Goal: Task Accomplishment & Management: Use online tool/utility

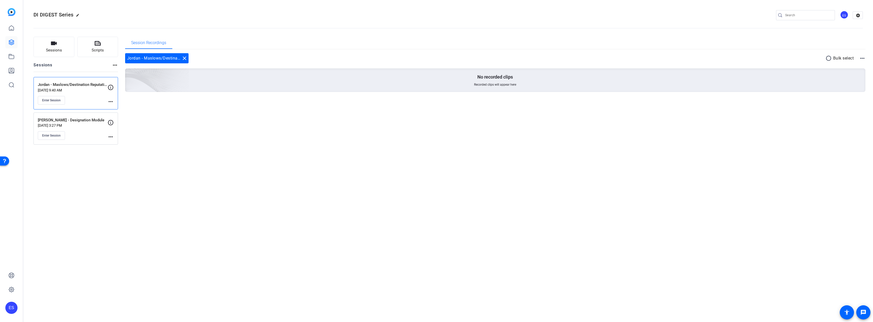
click at [68, 89] on p "[DATE] 9:40 AM" at bounding box center [73, 90] width 70 height 4
click at [58, 100] on span "Enter Session" at bounding box center [51, 100] width 19 height 4
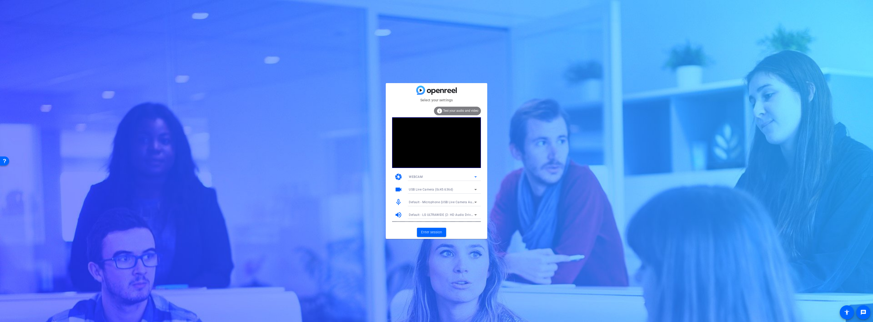
click at [427, 179] on div "WEBCAM" at bounding box center [441, 177] width 65 height 6
click at [424, 196] on mat-option "DESKTOP" at bounding box center [443, 195] width 76 height 8
click at [433, 232] on span "Enter session" at bounding box center [431, 232] width 21 height 5
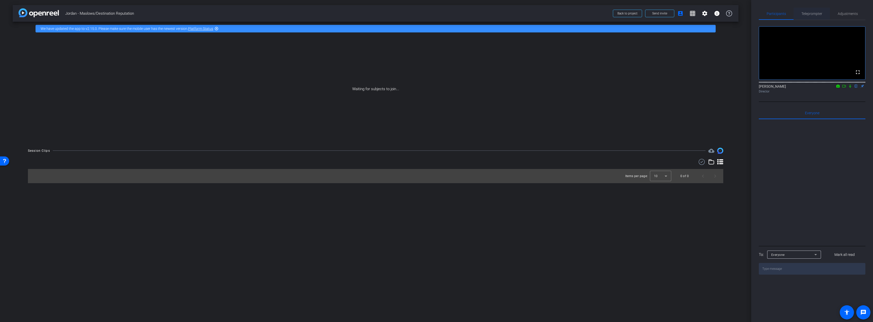
click at [809, 13] on span "Teleprompter" at bounding box center [811, 14] width 21 height 4
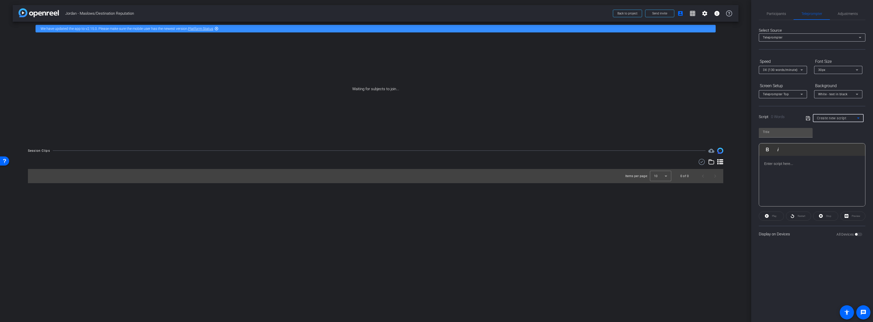
click at [825, 118] on span "Create new script" at bounding box center [832, 118] width 30 height 4
click at [832, 146] on span "Jordan - Maslows Course" at bounding box center [836, 145] width 39 height 6
type input "Jordan - Maslows Course"
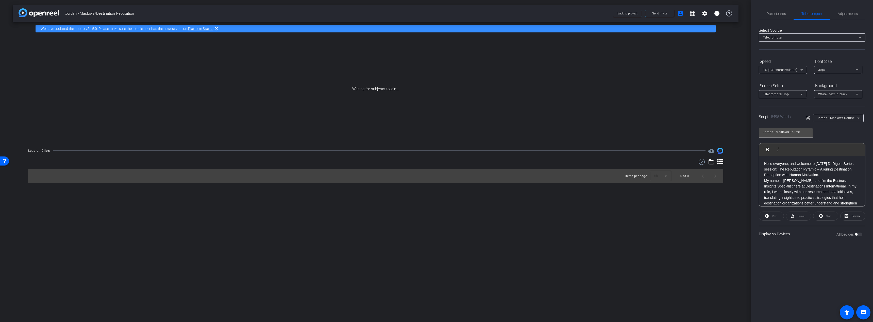
click at [838, 137] on div "Jordan - Maslows Course Play Play from this location Play Selected Play and dis…" at bounding box center [812, 165] width 107 height 82
click at [777, 15] on span "Participants" at bounding box center [776, 14] width 19 height 4
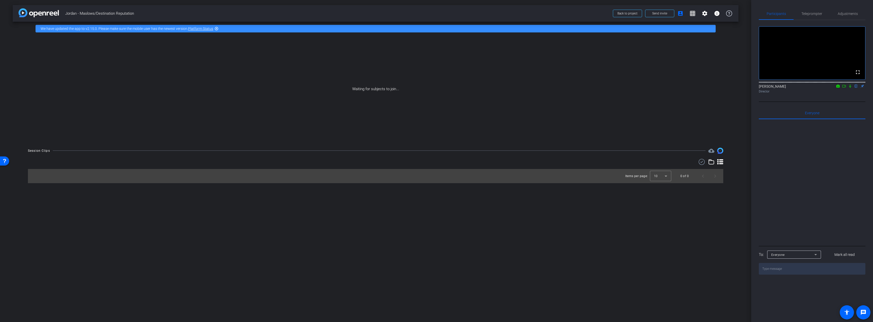
click at [850, 88] on icon at bounding box center [850, 86] width 4 height 4
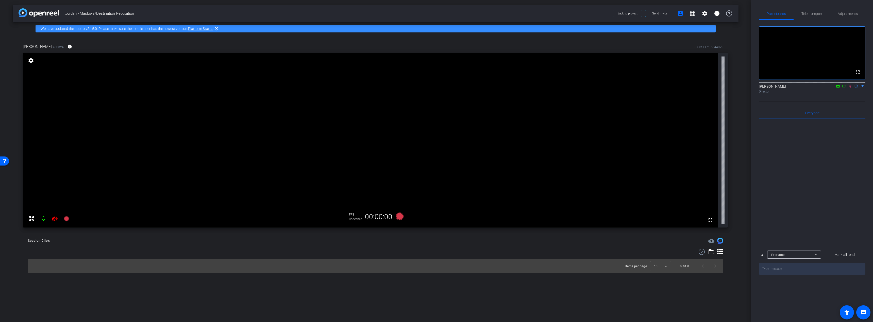
click at [848, 88] on icon at bounding box center [850, 86] width 4 height 4
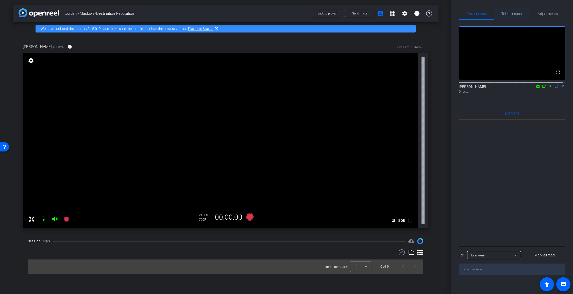
click at [513, 14] on span "Teleprompter" at bounding box center [511, 14] width 21 height 4
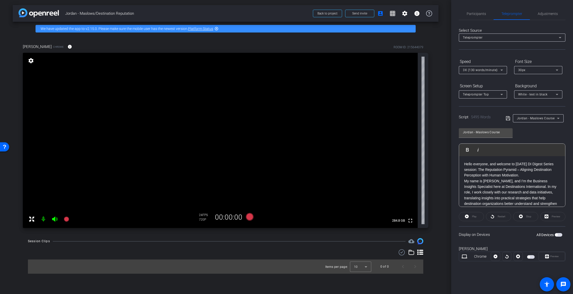
click at [537, 134] on div "Jordan - Maslows Course Play Play from this location Play Selected Play and dis…" at bounding box center [512, 165] width 107 height 82
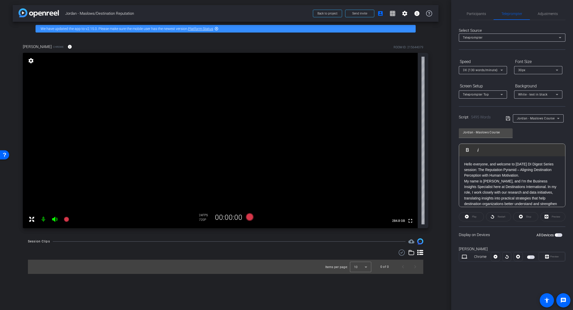
click at [554, 131] on div "Jordan - Maslows Course Play Play from this location Play Selected Play and dis…" at bounding box center [512, 165] width 107 height 82
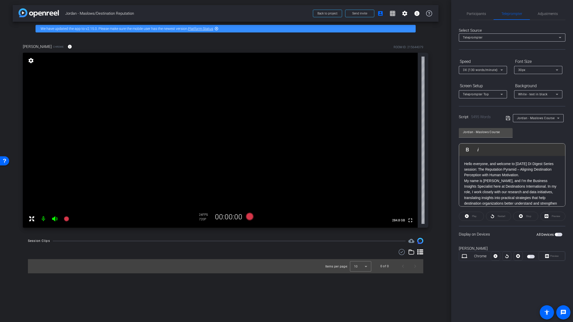
click at [559, 234] on span "button" at bounding box center [559, 235] width 8 height 4
click at [480, 95] on span "Teleprompter Top" at bounding box center [476, 95] width 26 height 4
click at [481, 104] on mat-option "Full Screen" at bounding box center [483, 104] width 48 height 8
click at [481, 93] on div "Full Screen" at bounding box center [482, 94] width 38 height 6
click at [484, 114] on span "Teleprompter Top" at bounding box center [476, 113] width 27 height 6
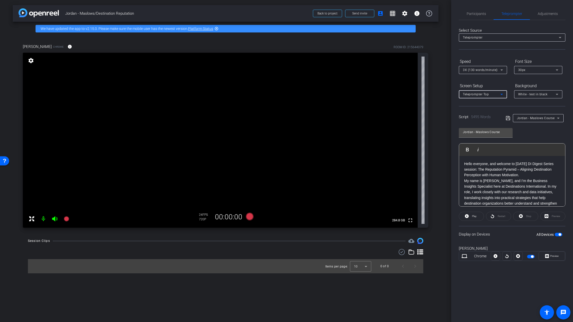
click at [480, 94] on span "Teleprompter Top" at bounding box center [476, 95] width 26 height 4
click at [477, 119] on span "Teleprompter Bottom" at bounding box center [479, 121] width 32 height 6
click at [478, 95] on span "Teleprompter Bottom" at bounding box center [478, 95] width 31 height 4
click at [478, 131] on span "Teleprompter Right" at bounding box center [477, 129] width 29 height 6
click at [482, 93] on span "Teleprompter Right" at bounding box center [477, 95] width 28 height 4
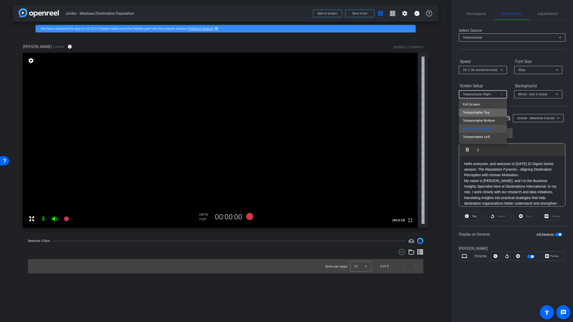
click at [486, 112] on span "Teleprompter Top" at bounding box center [476, 113] width 27 height 6
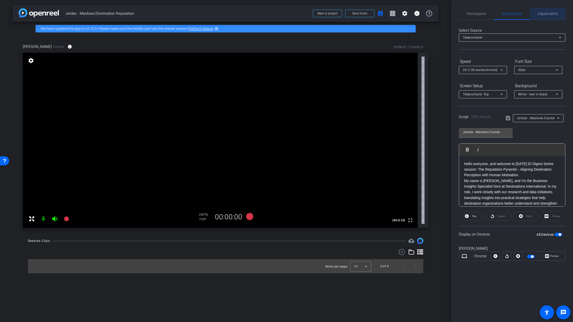
click at [548, 14] on span "Adjustments" at bounding box center [548, 14] width 20 height 4
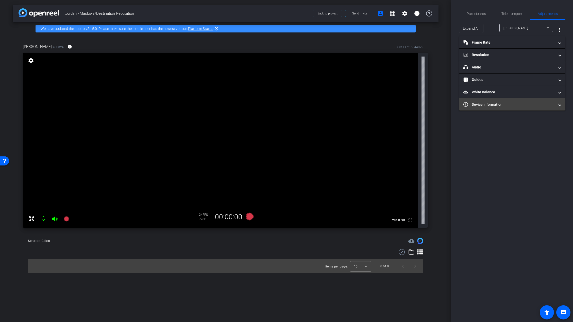
click at [493, 108] on mat-expansion-panel-header "Device Information" at bounding box center [512, 104] width 107 height 12
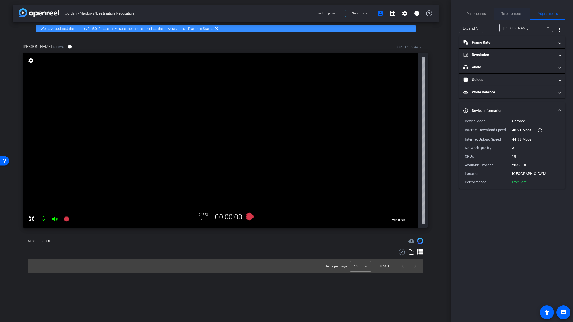
click at [508, 12] on span "Teleprompter" at bounding box center [511, 14] width 21 height 4
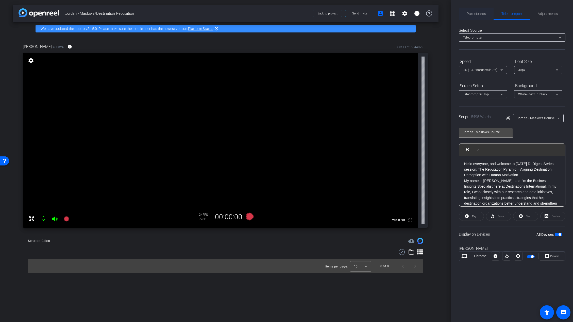
click at [469, 17] on span "Participants" at bounding box center [476, 14] width 19 height 12
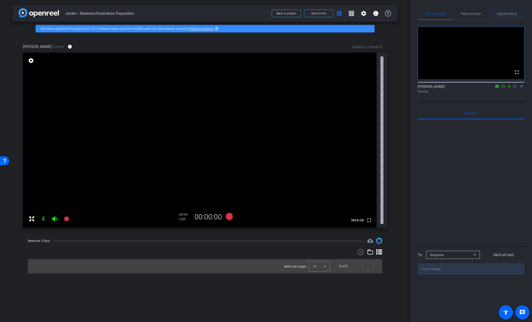
click at [506, 12] on span "Adjustments" at bounding box center [506, 14] width 20 height 4
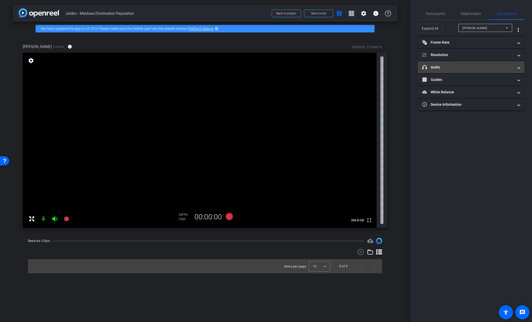
click at [439, 65] on mat-panel-title "headphone icon Audio" at bounding box center [467, 67] width 91 height 5
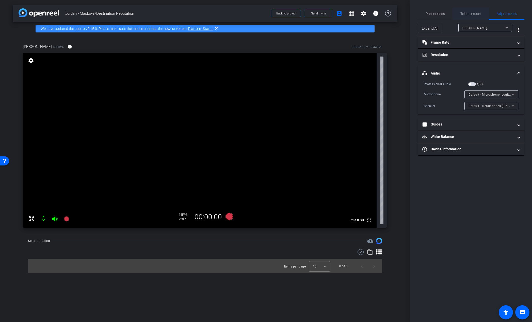
click at [476, 12] on span "Teleprompter" at bounding box center [470, 14] width 21 height 4
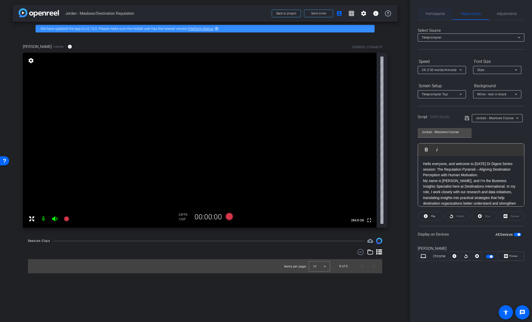
click at [437, 15] on span "Participants" at bounding box center [434, 14] width 19 height 4
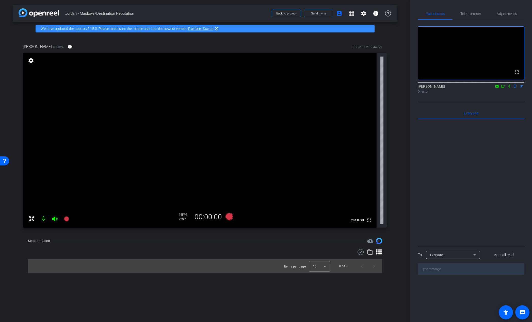
click at [509, 88] on icon at bounding box center [509, 86] width 2 height 3
click at [230, 214] on icon at bounding box center [229, 217] width 8 height 8
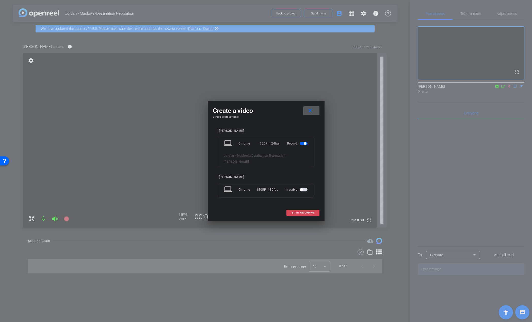
click at [309, 212] on span "START RECORDING" at bounding box center [303, 213] width 22 height 3
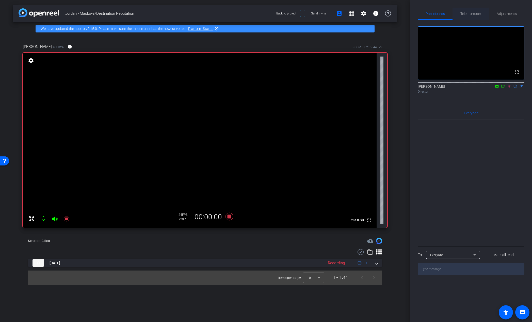
click at [471, 11] on span "Teleprompter" at bounding box center [470, 14] width 21 height 12
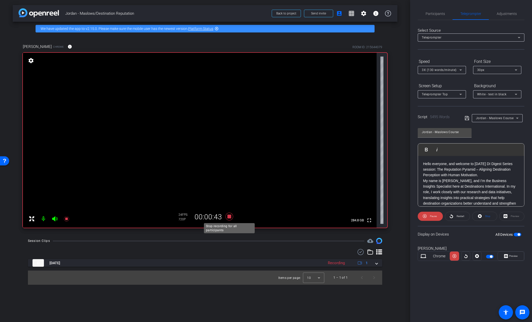
click at [229, 216] on icon at bounding box center [229, 217] width 8 height 8
click at [437, 15] on span "Participants" at bounding box center [434, 14] width 19 height 4
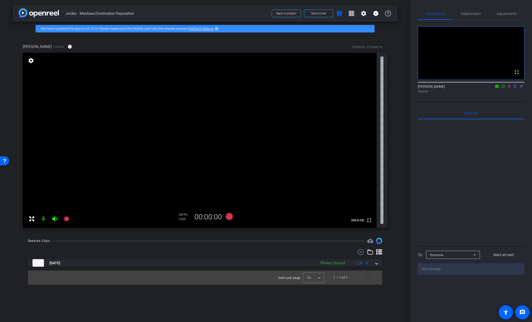
click at [509, 88] on icon at bounding box center [509, 86] width 4 height 4
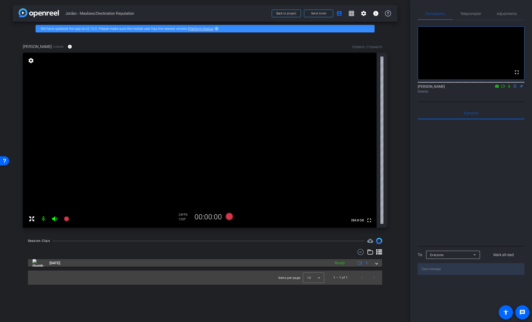
click at [59, 264] on span "[DATE]" at bounding box center [54, 263] width 11 height 5
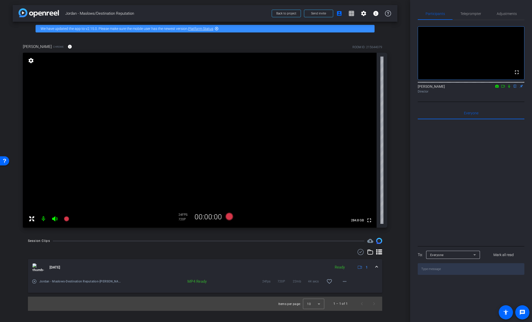
click at [35, 281] on mat-icon "play_circle_outline" at bounding box center [34, 281] width 5 height 5
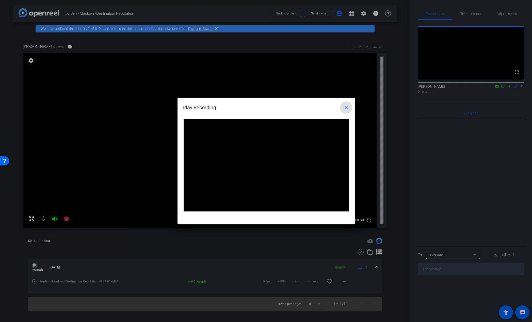
click at [346, 108] on mat-icon "close" at bounding box center [346, 108] width 6 height 6
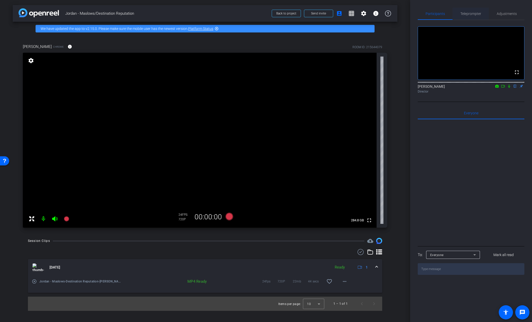
click at [470, 15] on span "Teleprompter" at bounding box center [470, 14] width 21 height 4
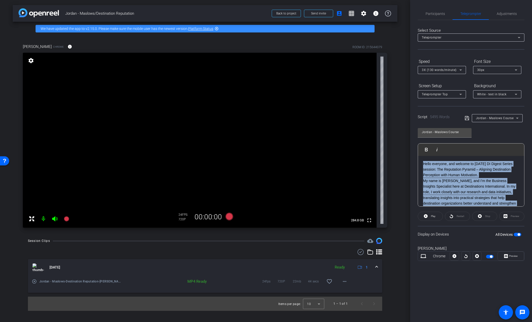
drag, startPoint x: 516, startPoint y: 182, endPoint x: 412, endPoint y: 141, distance: 112.3
click at [412, 141] on div "Participants Teleprompter Adjustments Emily Scheiderer flip Director Everyone 0…" at bounding box center [471, 161] width 122 height 322
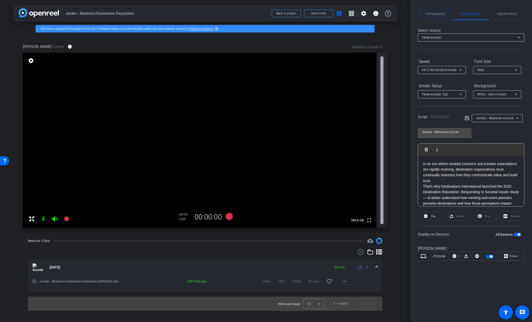
click at [433, 12] on span "Participants" at bounding box center [434, 14] width 19 height 4
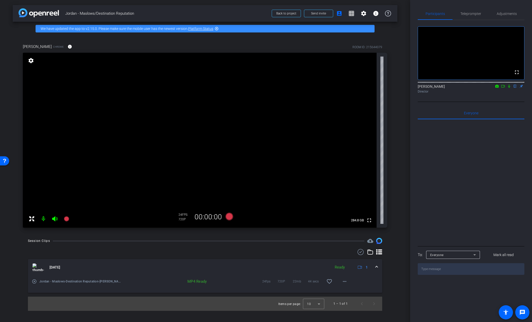
click at [508, 88] on icon at bounding box center [509, 86] width 4 height 4
click at [509, 88] on icon at bounding box center [509, 86] width 4 height 4
click at [471, 12] on span "Teleprompter" at bounding box center [470, 14] width 21 height 4
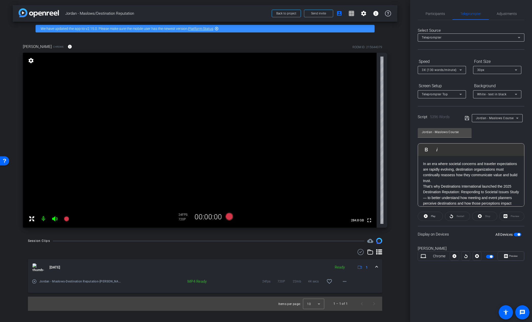
click at [447, 66] on div "3X (130 words/minute)" at bounding box center [441, 70] width 40 height 8
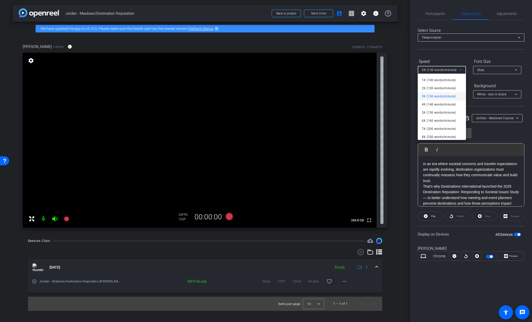
click at [446, 51] on div at bounding box center [266, 161] width 532 height 322
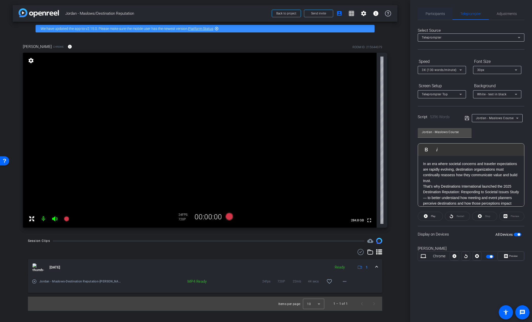
click at [436, 14] on span "Participants" at bounding box center [434, 14] width 19 height 4
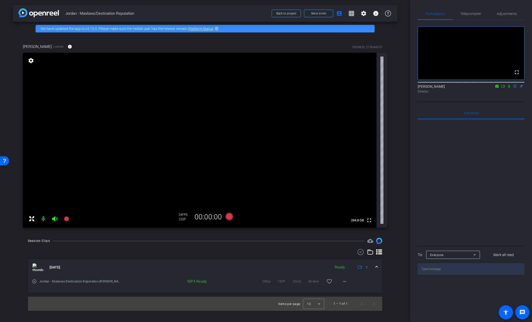
click at [508, 88] on icon at bounding box center [509, 86] width 4 height 4
click at [230, 216] on icon at bounding box center [229, 217] width 8 height 8
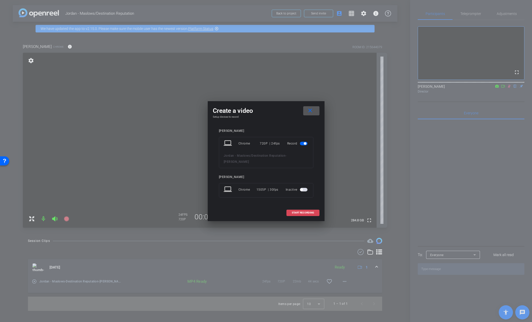
click at [301, 214] on span "START RECORDING" at bounding box center [303, 213] width 22 height 3
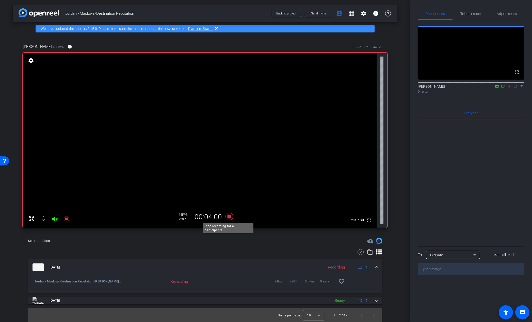
click at [228, 216] on icon at bounding box center [229, 217] width 8 height 8
click at [507, 88] on icon at bounding box center [509, 86] width 4 height 4
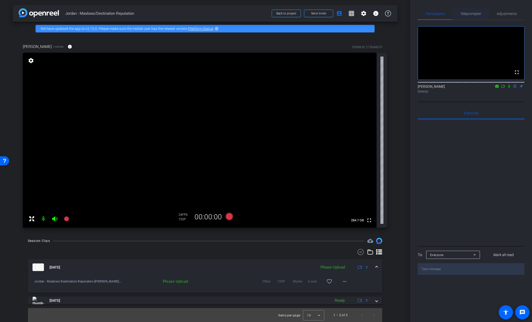
click at [471, 13] on span "Teleprompter" at bounding box center [470, 14] width 21 height 4
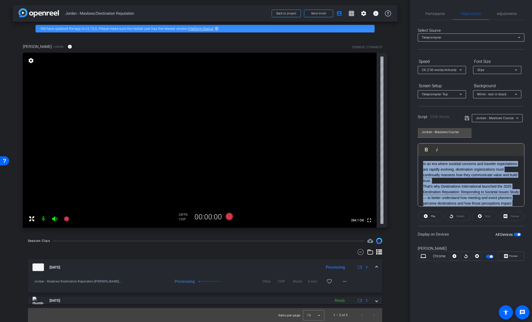
drag, startPoint x: 506, startPoint y: 184, endPoint x: 411, endPoint y: 147, distance: 102.3
click at [411, 147] on div "Participants Teleprompter Adjustments Emily Scheiderer flip Director Everyone 0…" at bounding box center [471, 161] width 122 height 322
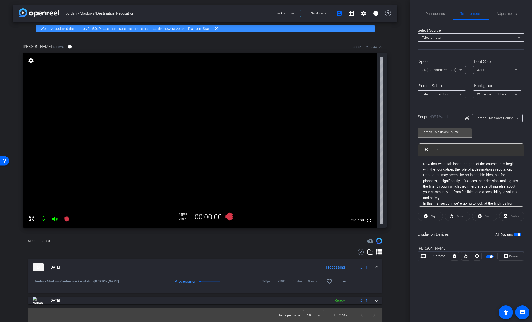
click at [474, 198] on p "Reputation may seem like an intangible idea, but for planners, it significantly…" at bounding box center [471, 186] width 96 height 28
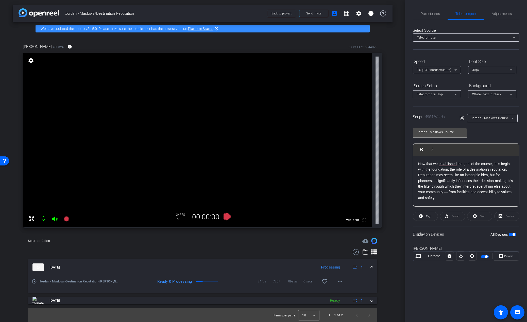
click at [489, 171] on p "Now that we established the goal of the course, let’s begin with the foundation…" at bounding box center [466, 166] width 96 height 11
click at [491, 199] on p "Reputation may seem like an intangible idea, but for planners, it significantly…" at bounding box center [466, 186] width 96 height 28
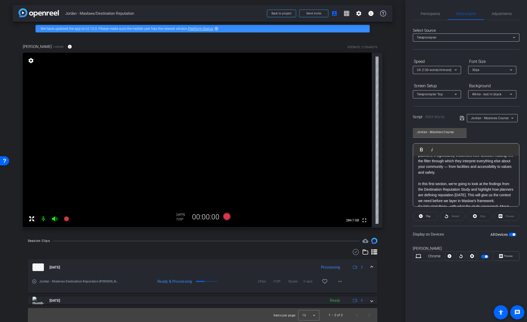
scroll to position [51, 0]
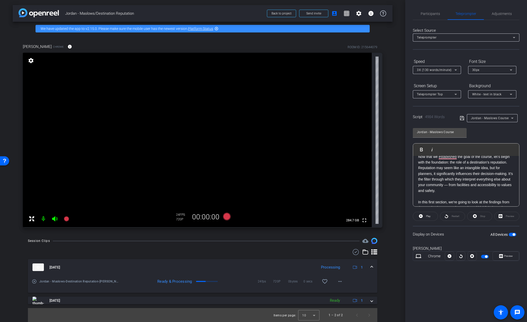
scroll to position [0, 0]
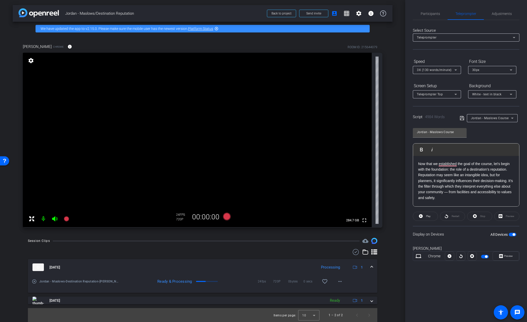
click at [430, 14] on span "Participants" at bounding box center [430, 14] width 19 height 4
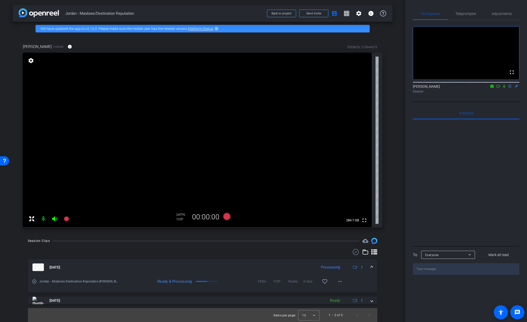
click at [503, 88] on icon at bounding box center [504, 86] width 4 height 4
click at [225, 216] on icon at bounding box center [227, 217] width 8 height 8
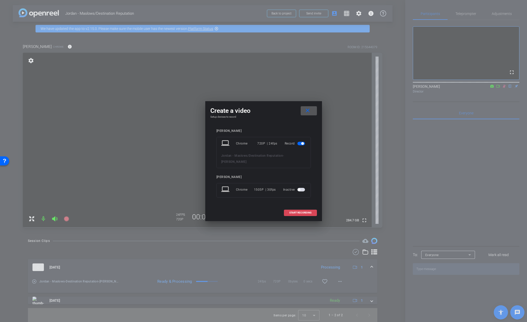
click at [307, 216] on span at bounding box center [300, 213] width 32 height 12
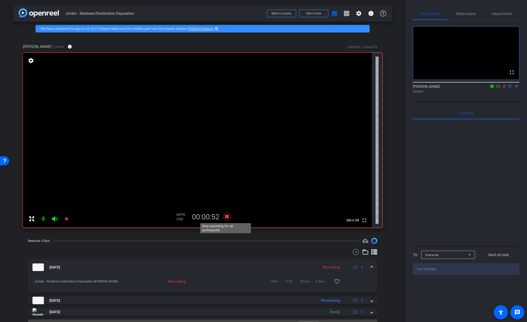
click at [226, 216] on icon at bounding box center [227, 217] width 8 height 8
click at [504, 88] on icon at bounding box center [504, 86] width 3 height 3
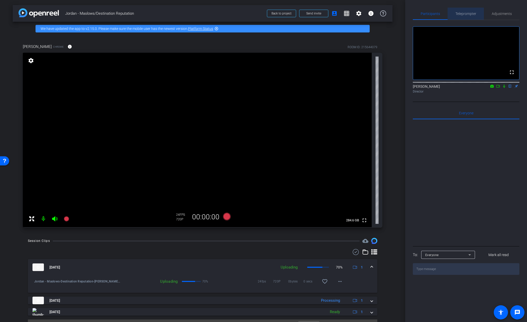
click at [465, 13] on span "Teleprompter" at bounding box center [465, 14] width 21 height 4
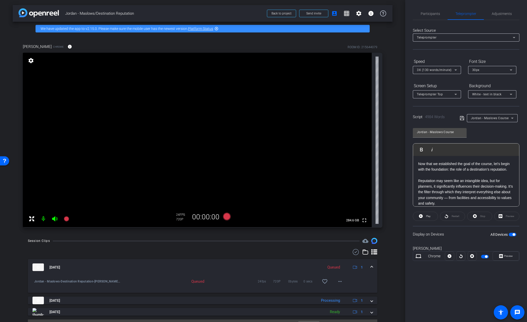
click at [437, 68] on div "3X (130 words/minute)" at bounding box center [436, 70] width 38 height 6
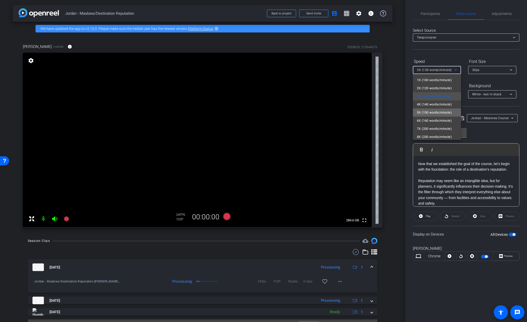
click at [437, 112] on span "5X (150 words/minute)" at bounding box center [434, 113] width 35 height 6
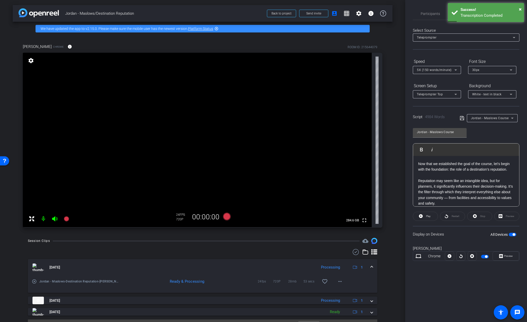
click at [496, 134] on div "Jordan - Maslows Course Play Play from this location Play Selected Play and dis…" at bounding box center [466, 165] width 107 height 82
click at [507, 258] on span "Preview" at bounding box center [508, 256] width 10 height 7
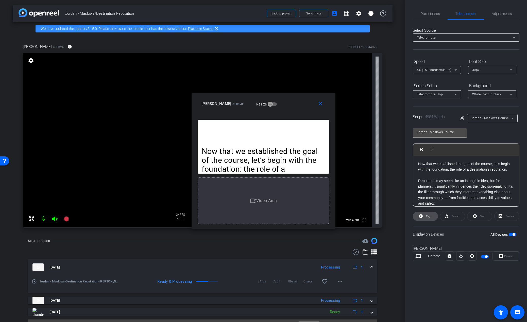
click at [420, 214] on icon at bounding box center [421, 216] width 4 height 6
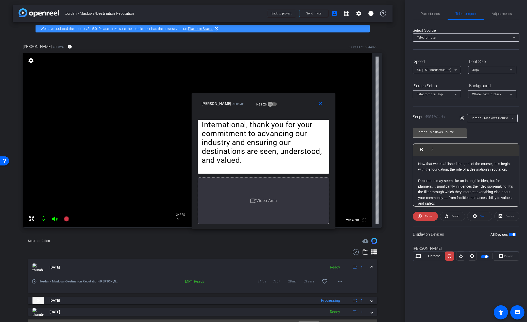
click at [452, 69] on div "5X (150 words/minute)" at bounding box center [436, 70] width 38 height 6
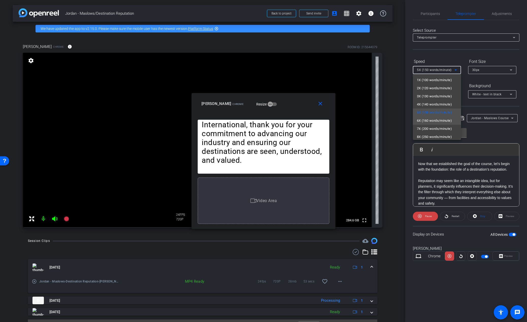
click at [445, 122] on span "6X (160 words/minute)" at bounding box center [434, 121] width 35 height 6
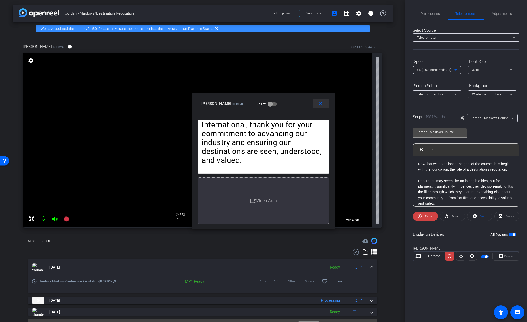
click at [320, 104] on mat-icon "close" at bounding box center [320, 104] width 6 height 6
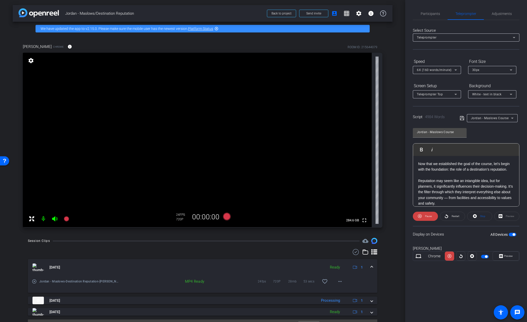
click at [477, 174] on p "To enrich screen reader interactions, please activate Accessibility in Grammarl…" at bounding box center [466, 175] width 96 height 6
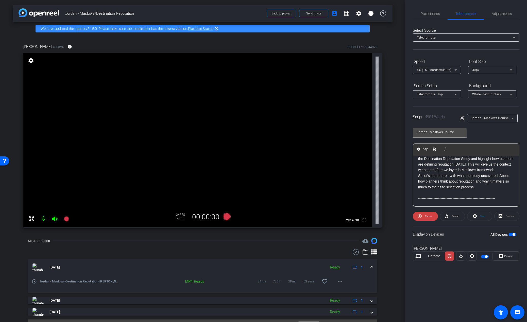
scroll to position [17, 0]
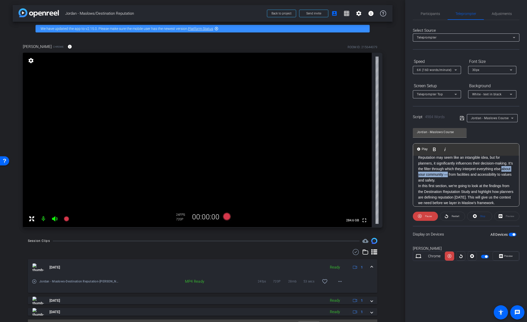
drag, startPoint x: 457, startPoint y: 174, endPoint x: 418, endPoint y: 176, distance: 39.1
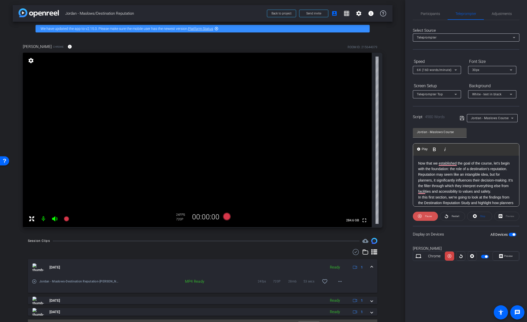
click at [426, 216] on span "Pause" at bounding box center [428, 216] width 7 height 3
click at [453, 215] on span "Restart" at bounding box center [456, 216] width 8 height 3
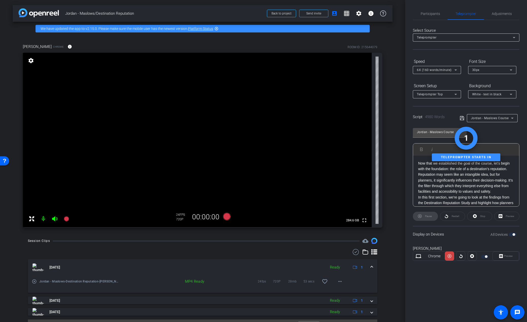
click at [485, 217] on div "Stop" at bounding box center [479, 216] width 25 height 9
click at [476, 217] on div "Stop" at bounding box center [479, 216] width 25 height 9
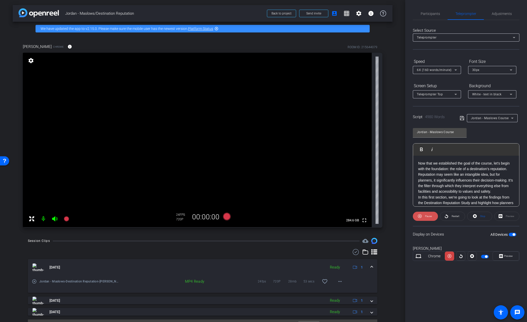
click at [418, 218] on icon at bounding box center [420, 216] width 4 height 6
click at [477, 217] on span at bounding box center [479, 216] width 25 height 12
click at [468, 233] on div "Display on Devices All Devices" at bounding box center [466, 234] width 107 height 16
click at [432, 70] on span "6X (160 words/minute)" at bounding box center [434, 70] width 35 height 4
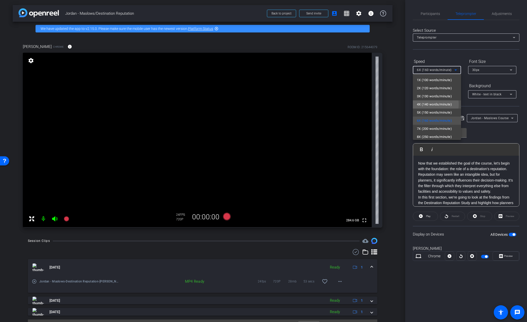
click at [430, 104] on span "4X (140 words/minute)" at bounding box center [434, 104] width 35 height 6
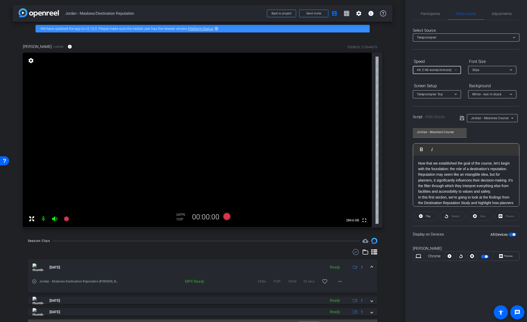
click at [428, 72] on div "4X (140 words/minute)" at bounding box center [436, 70] width 38 height 6
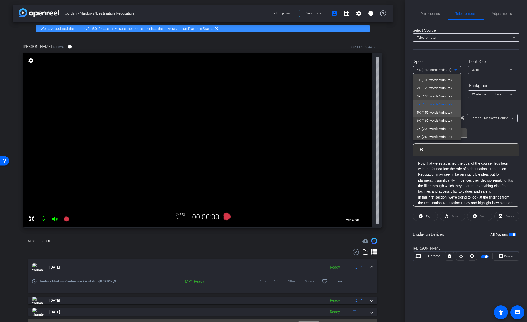
click at [428, 113] on span "5X (150 words/minute)" at bounding box center [434, 113] width 35 height 6
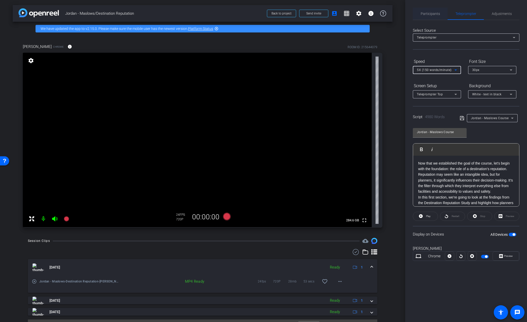
click at [433, 13] on span "Participants" at bounding box center [430, 14] width 19 height 4
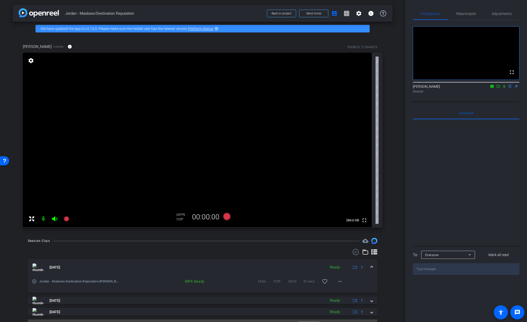
click at [504, 88] on icon at bounding box center [504, 86] width 4 height 4
click at [224, 216] on icon at bounding box center [227, 217] width 8 height 8
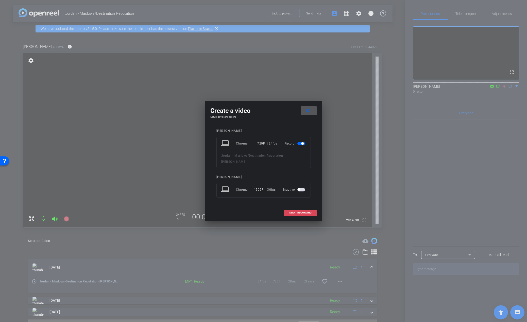
click at [303, 212] on span "START RECORDING" at bounding box center [300, 213] width 22 height 3
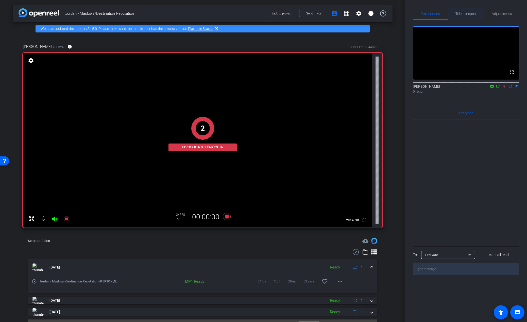
click at [470, 14] on span "Teleprompter" at bounding box center [465, 14] width 21 height 4
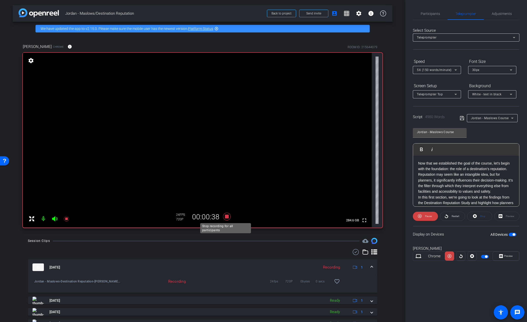
click at [226, 219] on icon at bounding box center [227, 216] width 12 height 9
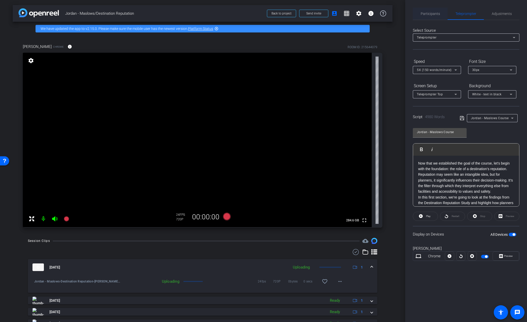
click at [429, 10] on span "Participants" at bounding box center [430, 14] width 19 height 12
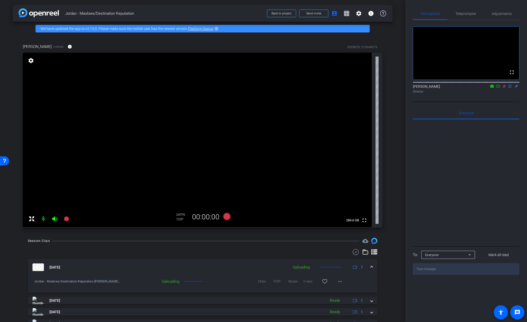
click at [504, 88] on icon at bounding box center [504, 86] width 3 height 3
click at [466, 12] on span "Teleprompter" at bounding box center [465, 14] width 21 height 4
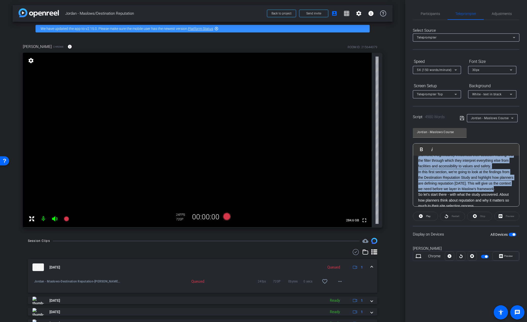
scroll to position [0, 0]
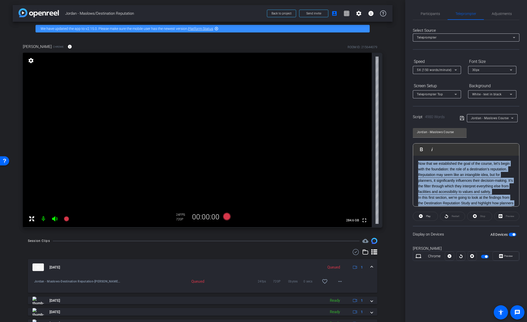
drag, startPoint x: 507, startPoint y: 189, endPoint x: 390, endPoint y: 143, distance: 125.8
click at [390, 143] on div "arrow_back Jordan - Maslows/Destination Reputation Back to project Send invite …" at bounding box center [263, 161] width 527 height 322
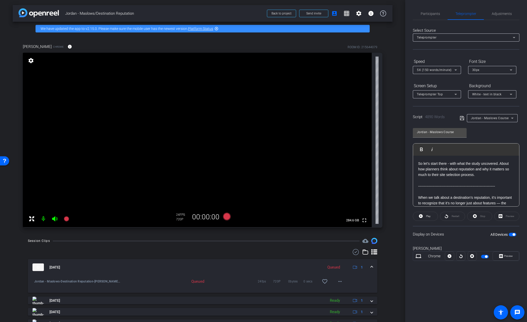
click at [473, 185] on p "-----------------------------------------------------------------" at bounding box center [466, 186] width 96 height 6
click at [432, 13] on span "Participants" at bounding box center [430, 14] width 19 height 4
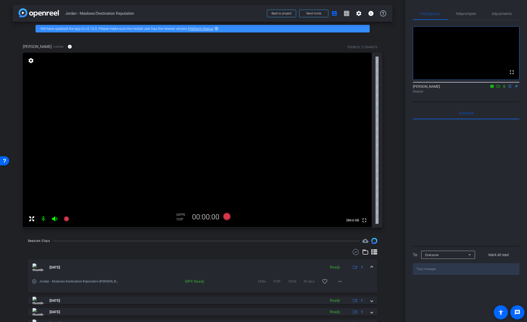
click at [504, 88] on icon at bounding box center [504, 86] width 4 height 4
click at [227, 217] on icon at bounding box center [227, 217] width 8 height 8
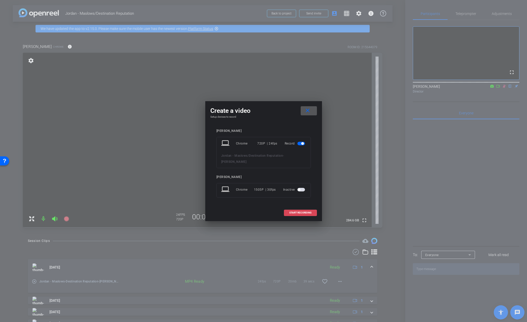
click at [300, 213] on span "START RECORDING" at bounding box center [300, 213] width 22 height 3
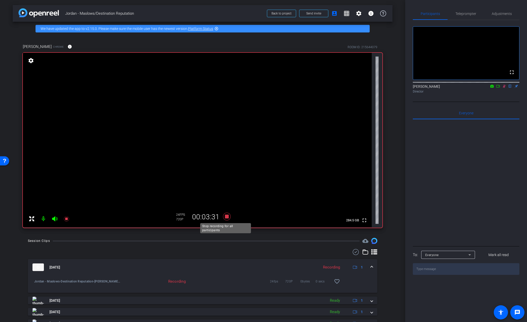
click at [223, 217] on icon at bounding box center [227, 216] width 12 height 9
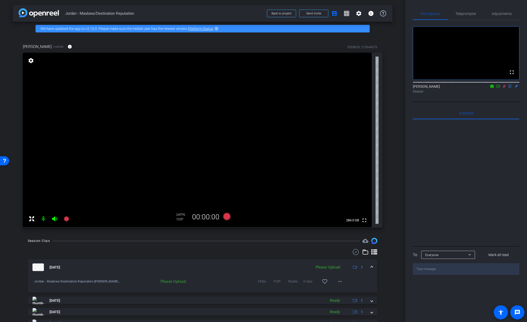
click at [504, 88] on icon at bounding box center [504, 86] width 4 height 4
click at [462, 18] on span "Teleprompter" at bounding box center [465, 14] width 21 height 12
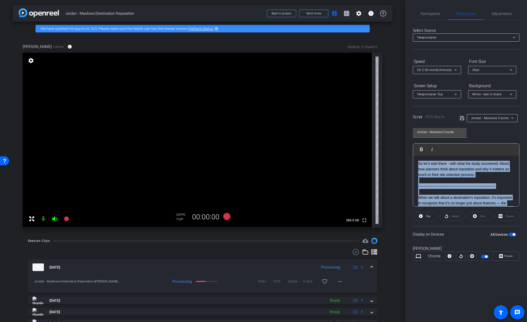
drag, startPoint x: 499, startPoint y: 186, endPoint x: 409, endPoint y: 143, distance: 100.3
click at [409, 143] on div "Participants Teleprompter Adjustments Emily Scheiderer flip Director Everyone 0…" at bounding box center [466, 161] width 122 height 322
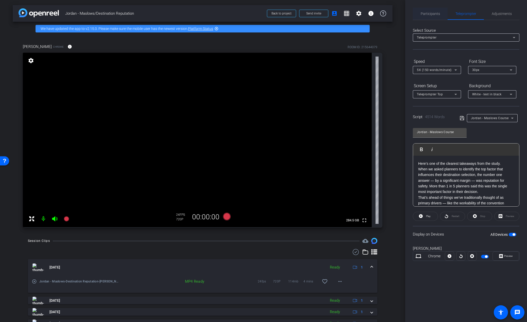
click at [426, 11] on span "Participants" at bounding box center [430, 14] width 19 height 12
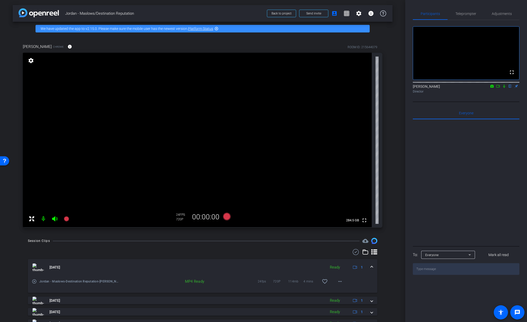
click at [389, 244] on div "Session Clips cloud_upload Sep 11, 2025 Ready 1 play_circle_outline Jordan - Ma…" at bounding box center [203, 297] width 380 height 119
click at [505, 102] on div "fullscreen Emily Scheiderer flip Director" at bounding box center [466, 61] width 107 height 82
click at [504, 88] on icon at bounding box center [504, 86] width 4 height 4
click at [225, 217] on icon at bounding box center [227, 217] width 8 height 8
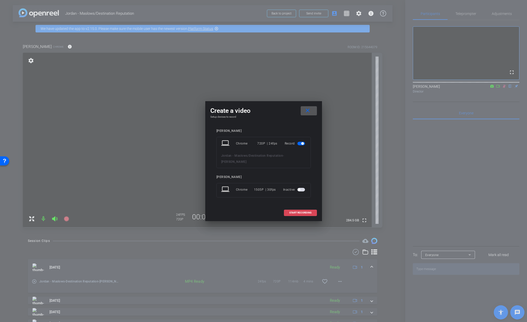
click at [304, 214] on span "START RECORDING" at bounding box center [300, 213] width 22 height 3
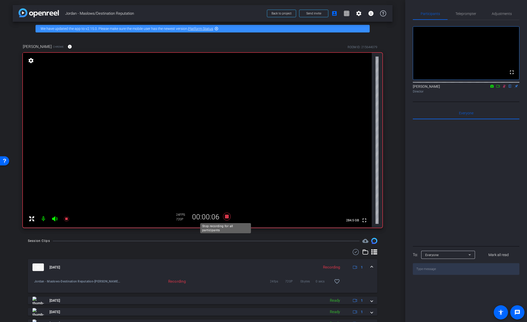
click at [226, 217] on icon at bounding box center [227, 217] width 8 height 8
click at [505, 88] on icon at bounding box center [504, 86] width 4 height 4
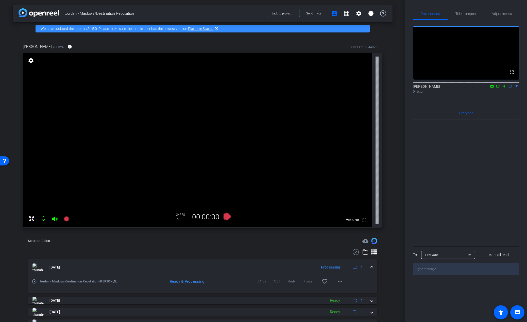
click at [385, 199] on div "Jordan Musall Chrome info ROOM ID: 215644079 fullscreen settings 284.5 GB 24 FP…" at bounding box center [203, 134] width 380 height 197
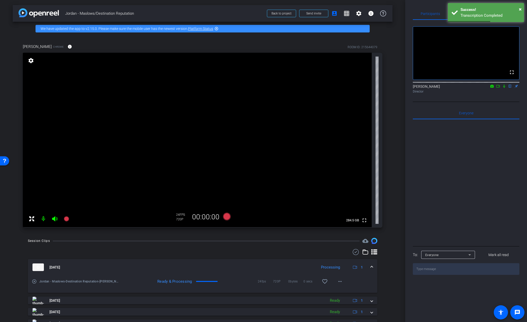
click at [504, 88] on icon at bounding box center [504, 86] width 2 height 3
click at [225, 216] on icon at bounding box center [227, 217] width 8 height 8
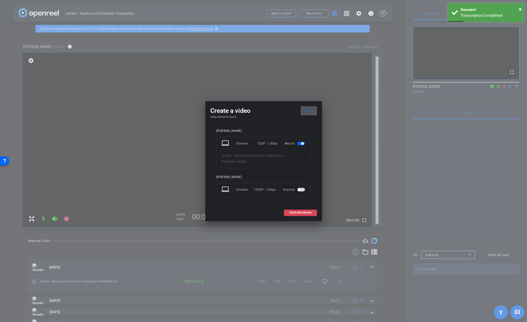
click at [305, 211] on span at bounding box center [300, 213] width 32 height 12
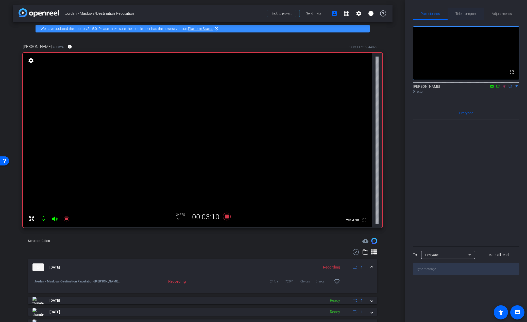
click at [465, 12] on span "Teleprompter" at bounding box center [465, 14] width 21 height 4
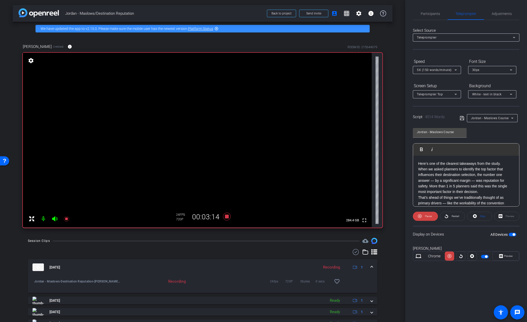
click at [441, 70] on span "5X (150 words/minute)" at bounding box center [434, 70] width 35 height 4
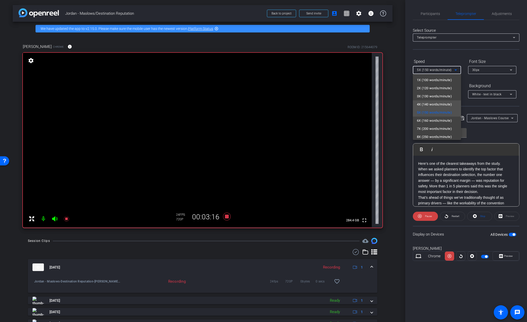
click at [436, 107] on span "4X (140 words/minute)" at bounding box center [434, 104] width 35 height 6
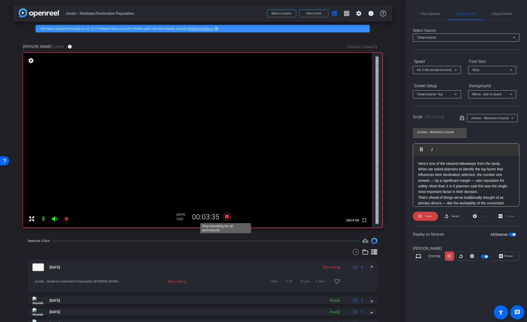
click at [225, 217] on icon at bounding box center [227, 217] width 8 height 8
click at [424, 12] on span "Participants" at bounding box center [430, 14] width 19 height 4
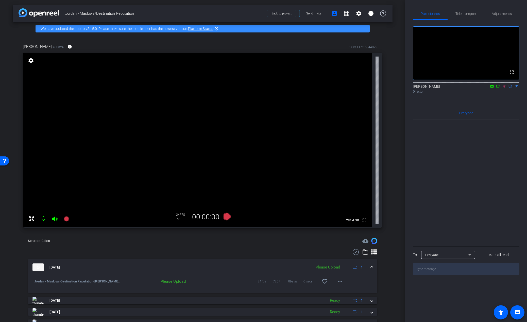
click at [504, 88] on icon at bounding box center [504, 86] width 4 height 4
click at [465, 15] on span "Teleprompter" at bounding box center [465, 14] width 21 height 4
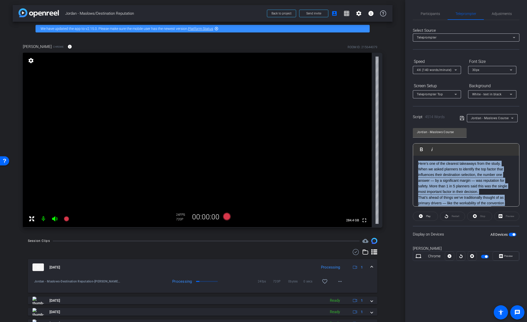
drag, startPoint x: 478, startPoint y: 175, endPoint x: 403, endPoint y: 146, distance: 79.8
click at [403, 146] on div "arrow_back Jordan - Maslows/Destination Reputation Back to project Send invite …" at bounding box center [263, 161] width 527 height 322
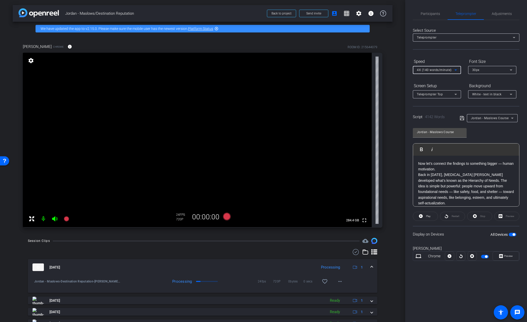
click at [437, 71] on span "4X (140 words/minute)" at bounding box center [434, 70] width 35 height 4
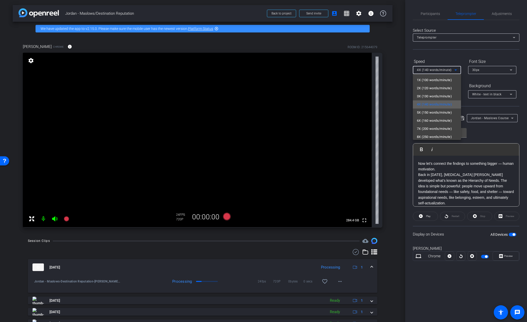
click at [439, 104] on span "4X (140 words/minute)" at bounding box center [434, 104] width 35 height 6
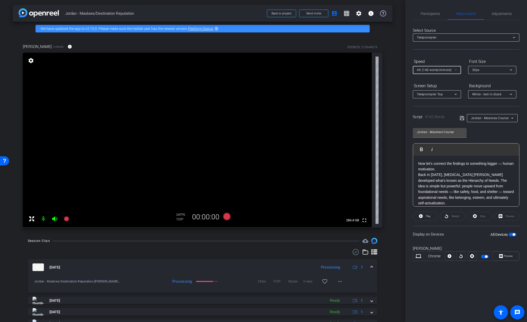
click at [436, 72] on span "4X (140 words/minute)" at bounding box center [434, 70] width 35 height 4
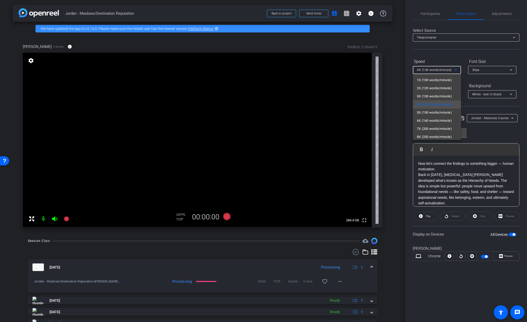
click at [519, 52] on div at bounding box center [263, 161] width 527 height 322
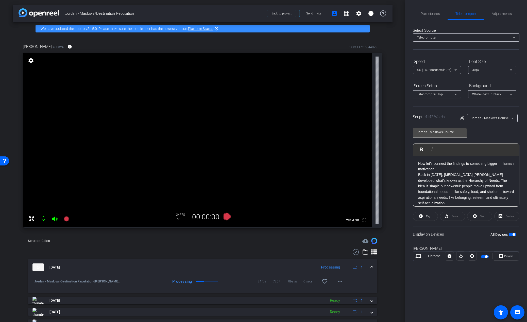
click at [458, 56] on div "Select Source Teleprompter Speed 4X (140 words/minute) Font Size 30px Screen Se…" at bounding box center [466, 145] width 107 height 250
click at [469, 170] on p "Now let’s connect the findings to something bigger — human motivation." at bounding box center [466, 166] width 96 height 11
click at [428, 10] on span "Participants" at bounding box center [430, 14] width 19 height 12
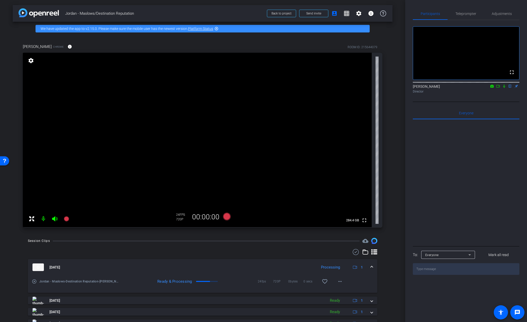
click at [505, 88] on icon at bounding box center [504, 86] width 2 height 3
click at [227, 217] on icon at bounding box center [227, 217] width 8 height 8
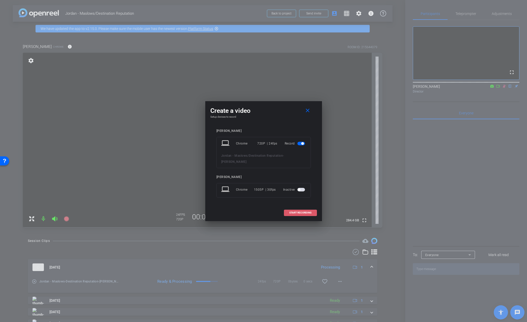
click at [298, 208] on span at bounding box center [300, 213] width 32 height 12
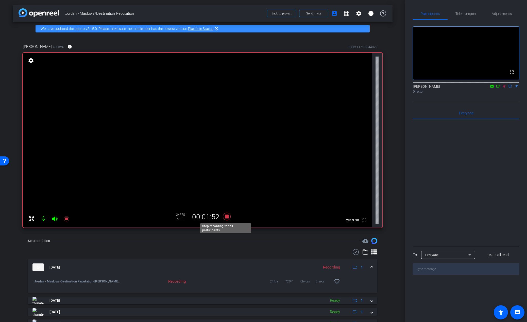
click at [225, 216] on icon at bounding box center [227, 217] width 8 height 8
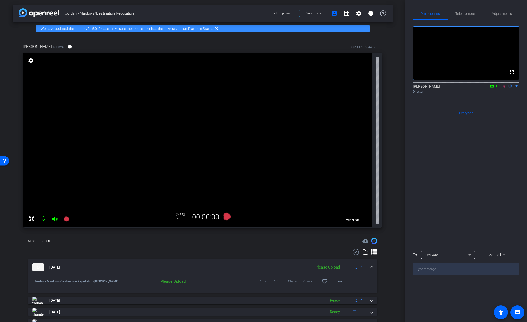
click at [504, 88] on icon at bounding box center [504, 86] width 4 height 4
click at [463, 12] on span "Teleprompter" at bounding box center [465, 14] width 21 height 4
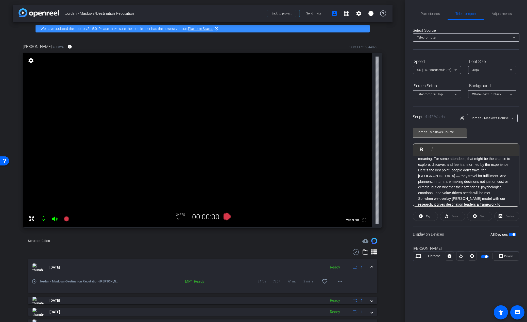
scroll to position [152, 0]
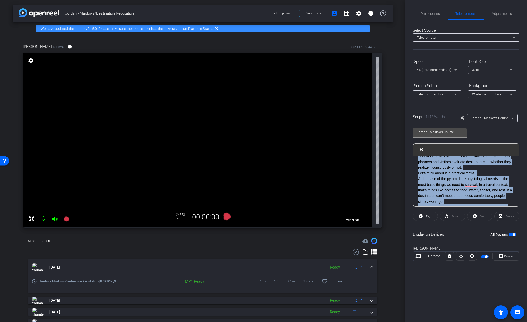
scroll to position [0, 0]
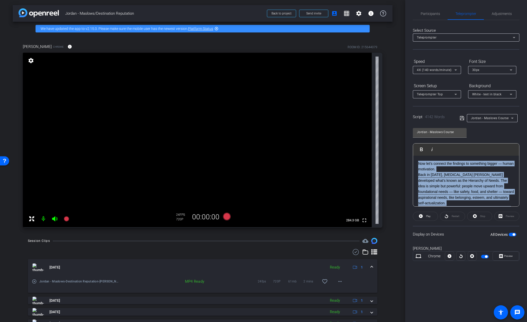
drag, startPoint x: 512, startPoint y: 177, endPoint x: 402, endPoint y: 148, distance: 114.2
click at [402, 148] on div "arrow_back Jordan - Maslows/Destination Reputation Back to project Send invite …" at bounding box center [263, 161] width 527 height 322
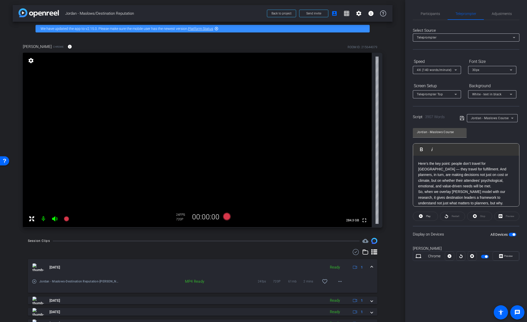
click at [471, 186] on p "Here’s the key point: people don’t travel for brochures — they travel for fulfi…" at bounding box center [466, 175] width 96 height 28
click at [422, 13] on span "Participants" at bounding box center [430, 14] width 19 height 4
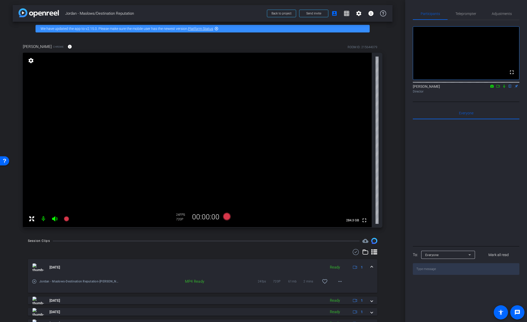
click at [504, 88] on icon at bounding box center [504, 86] width 2 height 3
click at [225, 217] on icon at bounding box center [227, 217] width 8 height 8
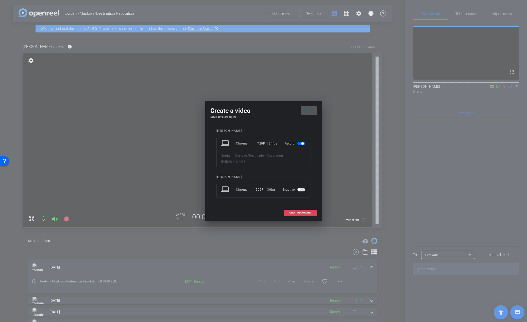
click at [298, 210] on span at bounding box center [300, 213] width 32 height 12
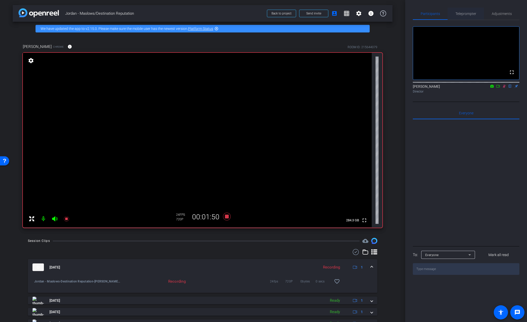
click at [464, 16] on span "Teleprompter" at bounding box center [465, 14] width 21 height 12
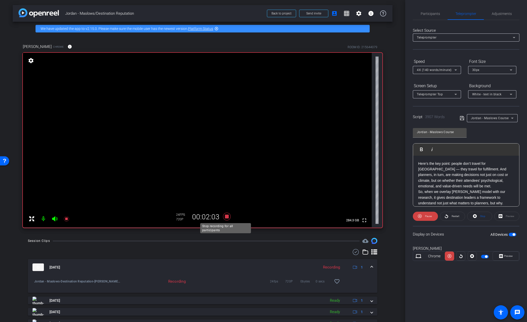
click at [225, 219] on icon at bounding box center [227, 216] width 12 height 9
click at [432, 11] on span "Participants" at bounding box center [430, 14] width 19 height 12
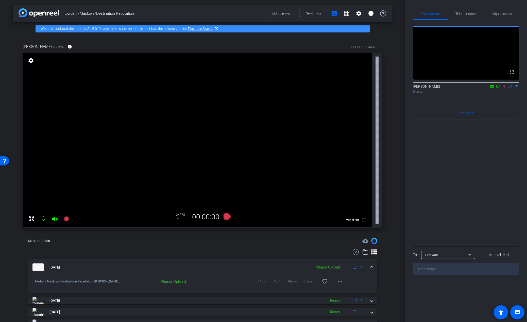
click at [504, 88] on icon at bounding box center [504, 86] width 3 height 3
click at [471, 17] on span "Teleprompter" at bounding box center [465, 14] width 21 height 12
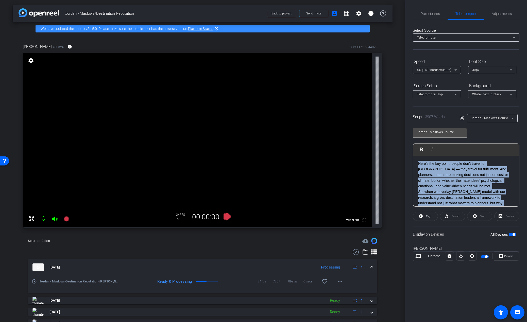
drag, startPoint x: 515, startPoint y: 177, endPoint x: 384, endPoint y: 139, distance: 136.6
click at [384, 139] on div "arrow_back Jordan - Maslows/Destination Reputation Back to project Send invite …" at bounding box center [263, 161] width 527 height 322
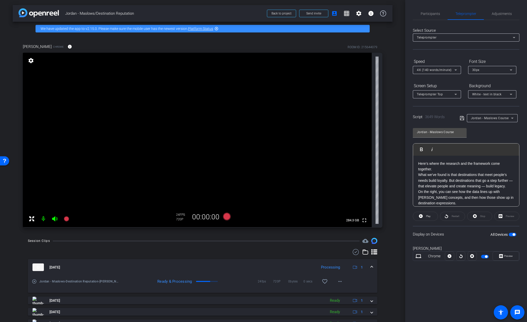
click at [430, 67] on div "4X (140 words/minute)" at bounding box center [436, 70] width 38 height 6
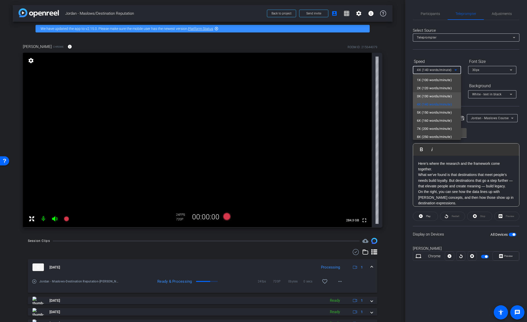
click at [431, 95] on span "3X (130 words/minute)" at bounding box center [434, 96] width 35 height 6
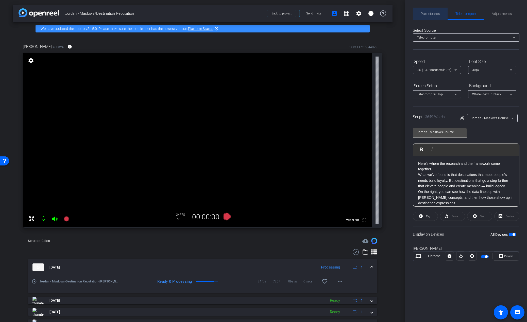
click at [433, 12] on span "Participants" at bounding box center [430, 14] width 19 height 4
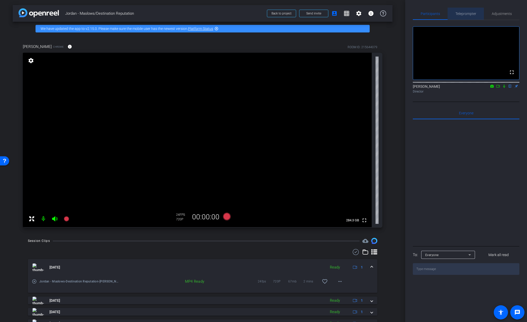
click at [465, 11] on span "Teleprompter" at bounding box center [465, 14] width 21 height 12
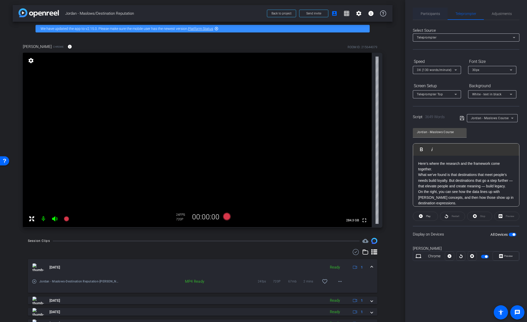
click at [434, 12] on span "Participants" at bounding box center [430, 14] width 19 height 4
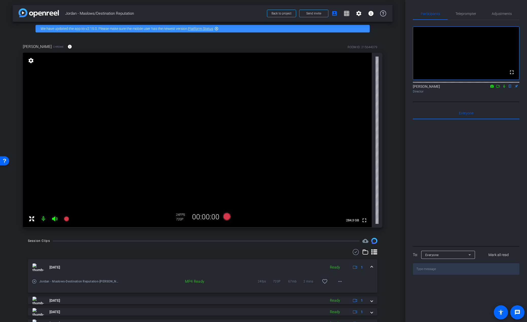
click at [504, 88] on icon at bounding box center [504, 86] width 2 height 3
click at [223, 217] on icon at bounding box center [227, 217] width 8 height 8
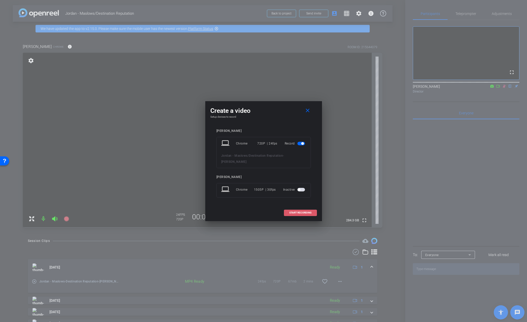
drag, startPoint x: 291, startPoint y: 214, endPoint x: 291, endPoint y: 222, distance: 8.1
click at [291, 214] on span "START RECORDING" at bounding box center [300, 213] width 22 height 3
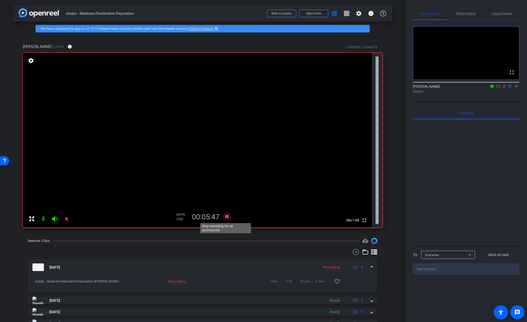
click at [226, 218] on icon at bounding box center [227, 217] width 8 height 8
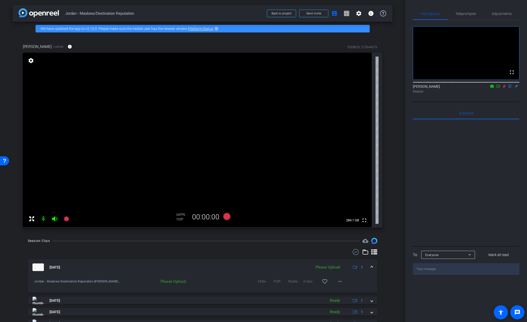
click at [503, 88] on icon at bounding box center [504, 86] width 3 height 3
click at [466, 12] on span "Teleprompter" at bounding box center [465, 14] width 21 height 4
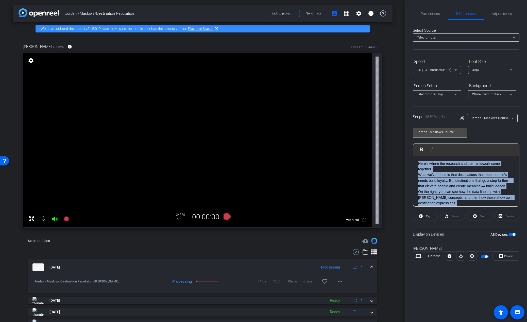
drag, startPoint x: 429, startPoint y: 192, endPoint x: 400, endPoint y: 146, distance: 54.4
click at [400, 146] on div "arrow_back Jordan - Maslows/Destination Reputation Back to project Send invite …" at bounding box center [263, 161] width 527 height 322
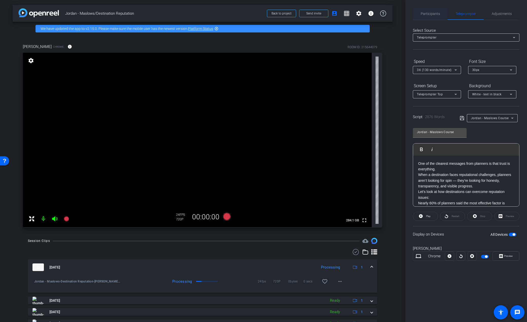
click at [428, 15] on span "Participants" at bounding box center [430, 14] width 19 height 4
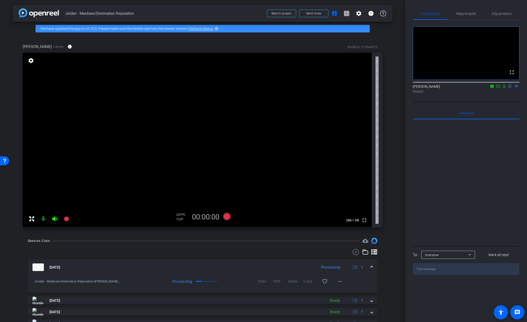
click at [503, 88] on icon at bounding box center [504, 86] width 4 height 4
click at [465, 17] on span "Teleprompter" at bounding box center [465, 14] width 21 height 12
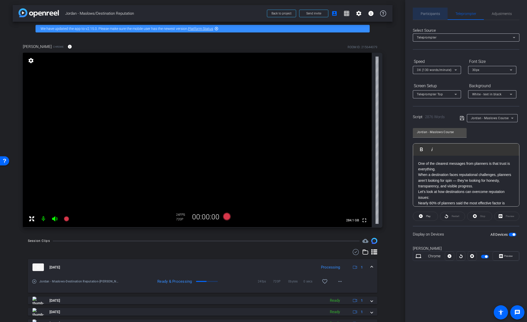
click at [431, 13] on span "Participants" at bounding box center [430, 14] width 19 height 4
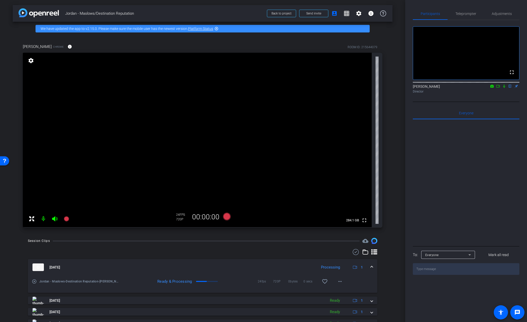
click at [504, 88] on icon at bounding box center [504, 86] width 2 height 3
click at [225, 217] on icon at bounding box center [227, 217] width 8 height 8
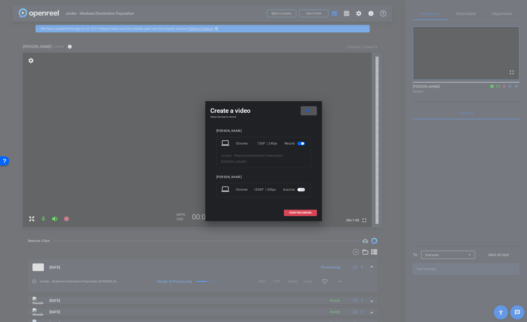
click at [303, 213] on span "START RECORDING" at bounding box center [300, 213] width 22 height 3
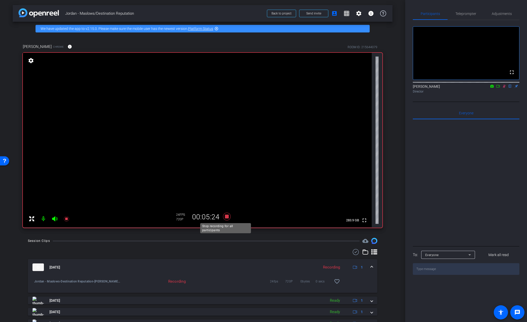
click at [224, 216] on icon at bounding box center [227, 217] width 8 height 8
click at [504, 88] on icon at bounding box center [504, 86] width 3 height 3
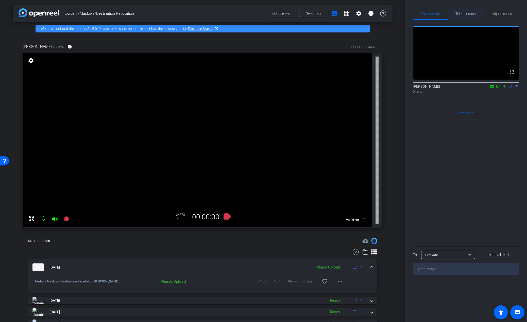
click at [466, 14] on span "Teleprompter" at bounding box center [465, 14] width 21 height 4
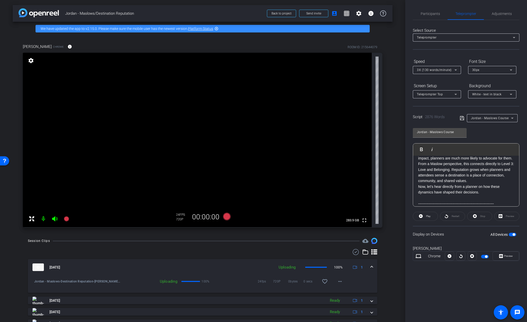
scroll to position [457, 0]
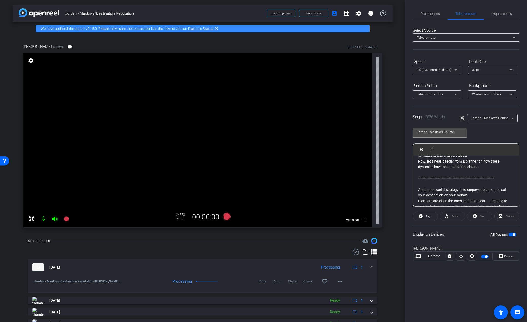
click at [497, 181] on p "----------------------------------------------------------------" at bounding box center [466, 179] width 96 height 6
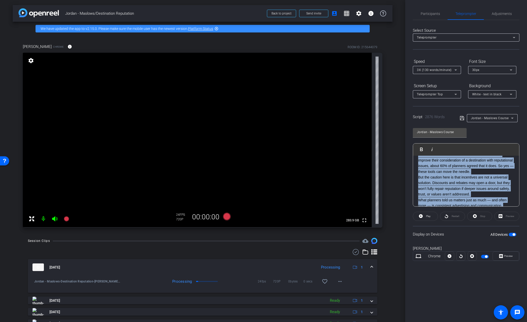
scroll to position [0, 0]
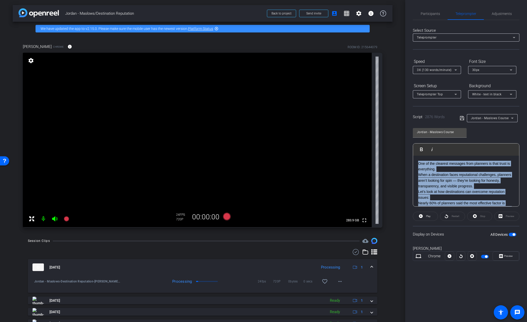
drag, startPoint x: 497, startPoint y: 191, endPoint x: 392, endPoint y: 139, distance: 116.8
click at [392, 139] on div "arrow_back Jordan - Maslows/Destination Reputation Back to project Send invite …" at bounding box center [263, 161] width 527 height 322
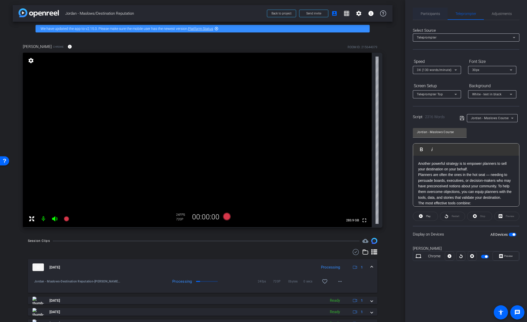
click at [436, 13] on span "Participants" at bounding box center [430, 14] width 19 height 4
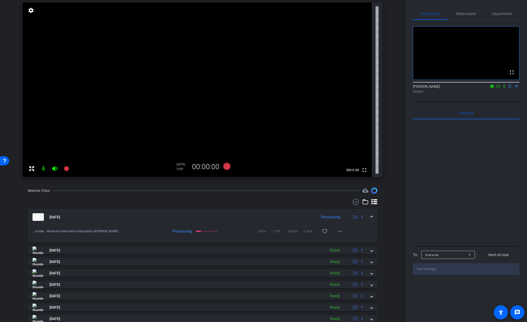
scroll to position [51, 0]
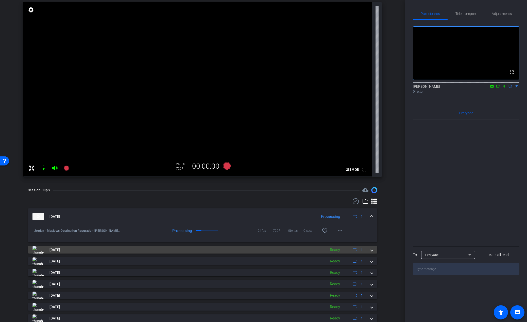
click at [60, 251] on span "[DATE]" at bounding box center [54, 249] width 11 height 5
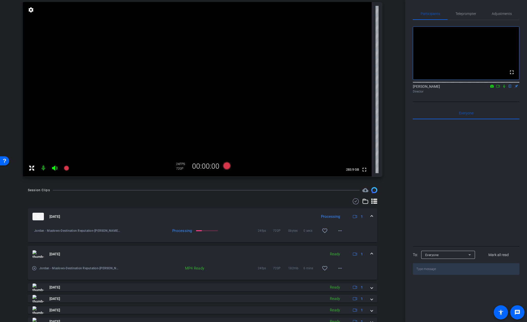
click at [34, 269] on mat-icon "play_circle_outline" at bounding box center [34, 268] width 5 height 5
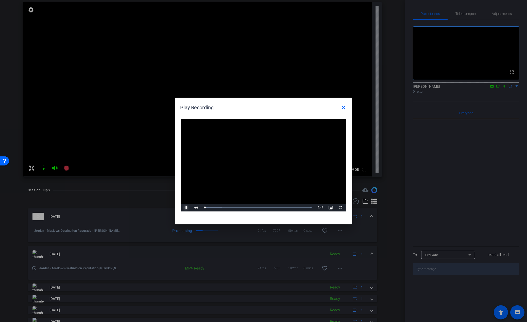
click at [186, 208] on span "Video Player" at bounding box center [186, 208] width 10 height 0
click at [342, 108] on mat-icon "close" at bounding box center [344, 108] width 6 height 6
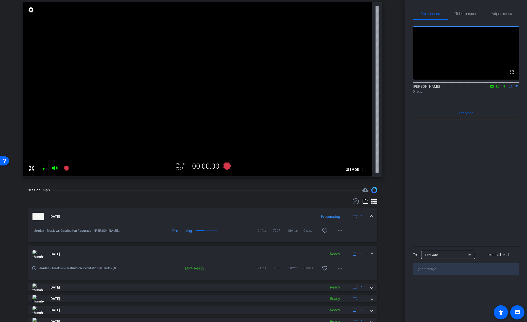
click at [504, 88] on icon at bounding box center [504, 86] width 4 height 4
click at [224, 167] on icon at bounding box center [227, 166] width 8 height 8
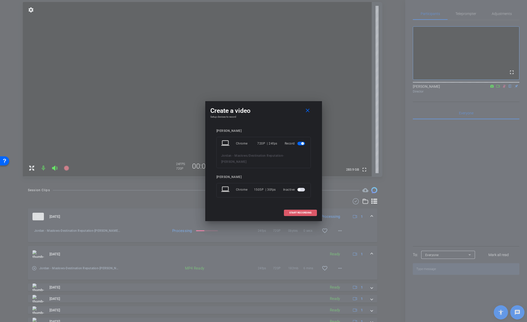
click at [304, 208] on span at bounding box center [300, 213] width 32 height 12
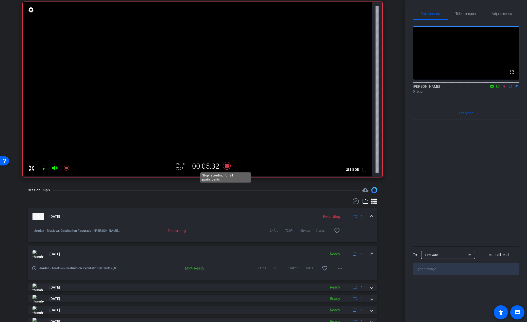
drag, startPoint x: 228, startPoint y: 167, endPoint x: 261, endPoint y: 162, distance: 33.3
click at [228, 167] on icon at bounding box center [227, 165] width 12 height 9
click at [503, 88] on icon at bounding box center [504, 86] width 3 height 3
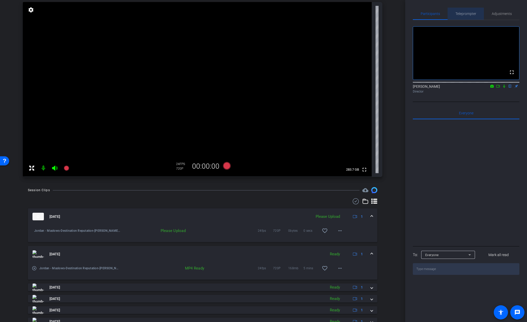
click at [462, 15] on span "Teleprompter" at bounding box center [465, 14] width 21 height 4
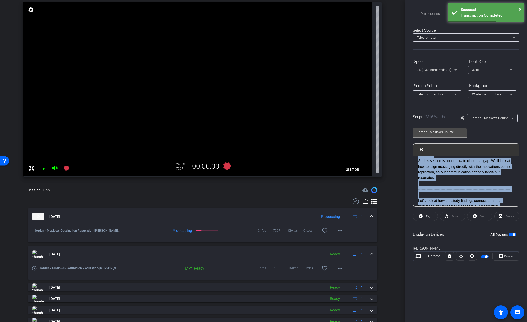
scroll to position [0, 0]
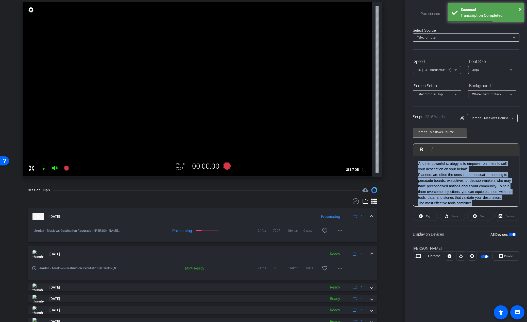
drag, startPoint x: 428, startPoint y: 192, endPoint x: 411, endPoint y: 140, distance: 54.6
click at [411, 140] on div "Participants Teleprompter Adjustments Emily Scheiderer flip Director Everyone 0…" at bounding box center [466, 161] width 122 height 322
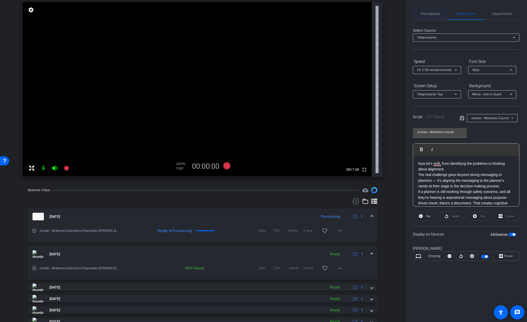
click at [437, 11] on span "Participants" at bounding box center [430, 14] width 19 height 12
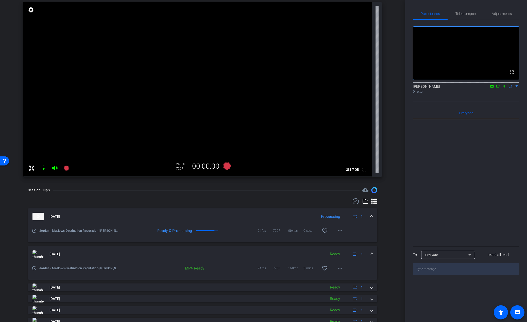
click at [504, 88] on icon at bounding box center [504, 86] width 4 height 4
click at [224, 168] on icon at bounding box center [227, 166] width 8 height 8
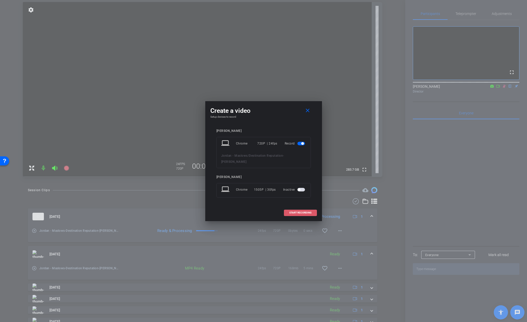
click at [304, 212] on span "START RECORDING" at bounding box center [300, 213] width 22 height 3
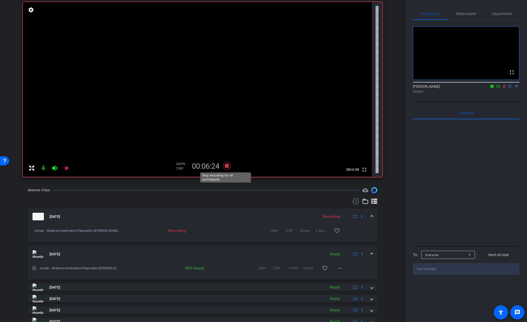
click at [225, 166] on icon at bounding box center [227, 166] width 8 height 8
click at [504, 88] on icon at bounding box center [504, 86] width 3 height 3
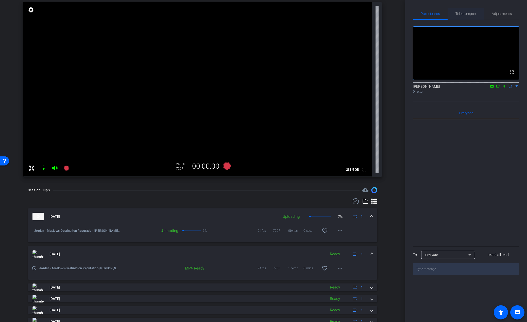
click at [464, 12] on span "Teleprompter" at bounding box center [465, 14] width 21 height 4
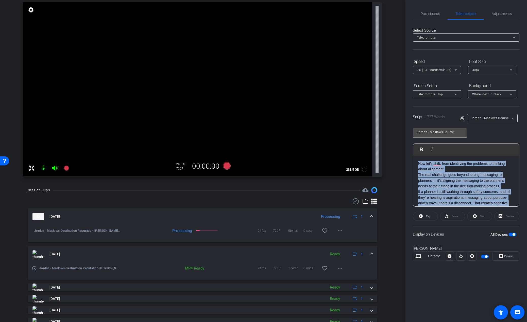
drag, startPoint x: 507, startPoint y: 186, endPoint x: 412, endPoint y: 144, distance: 104.1
click at [412, 144] on div "Participants Teleprompter Adjustments Emily Scheiderer flip Director Everyone 0…" at bounding box center [466, 161] width 122 height 322
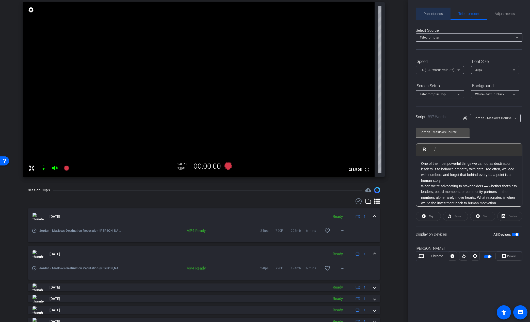
click at [431, 11] on span "Participants" at bounding box center [432, 14] width 19 height 12
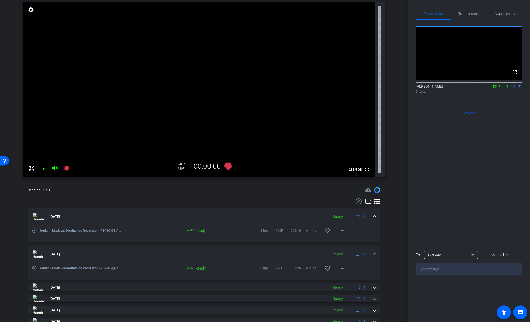
click at [507, 88] on icon at bounding box center [507, 86] width 2 height 3
click at [225, 166] on icon at bounding box center [228, 166] width 8 height 8
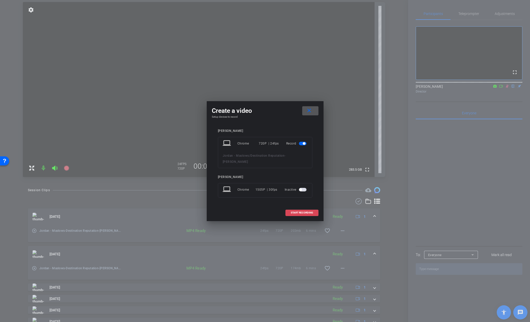
click at [302, 214] on span "START RECORDING" at bounding box center [302, 213] width 22 height 3
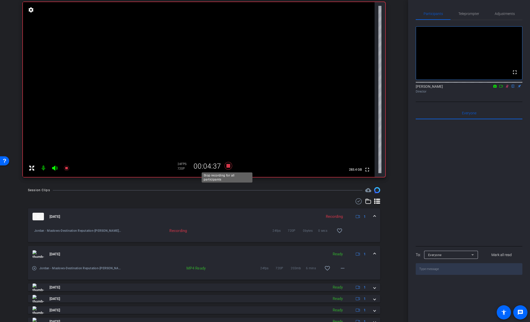
click at [226, 167] on icon at bounding box center [228, 166] width 8 height 8
click at [508, 88] on icon at bounding box center [507, 86] width 4 height 4
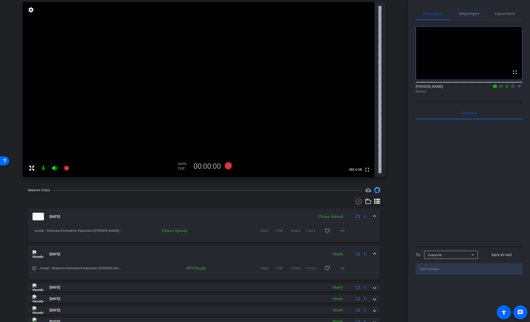
click at [467, 10] on span "Teleprompter" at bounding box center [468, 14] width 21 height 12
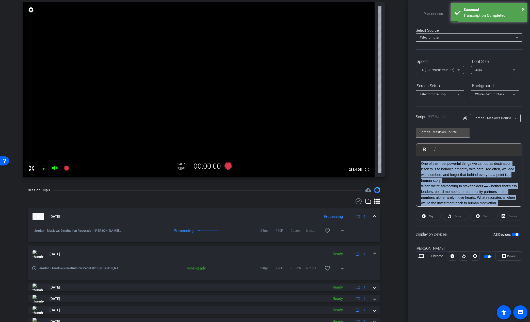
drag, startPoint x: 447, startPoint y: 169, endPoint x: 421, endPoint y: 142, distance: 37.1
click at [421, 142] on div "Jordan - Maslows Course Play Play from this location Play Selected Play and dis…" at bounding box center [468, 165] width 107 height 82
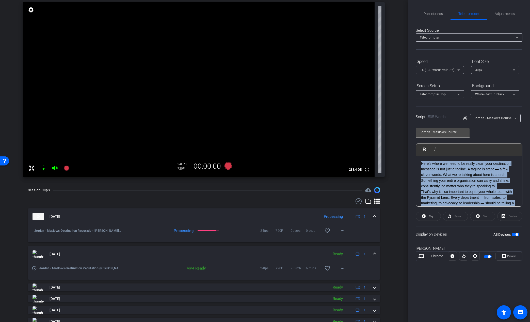
drag, startPoint x: 472, startPoint y: 190, endPoint x: 403, endPoint y: 147, distance: 80.9
click at [403, 147] on div "arrow_back Jordan - Maslows/Destination Reputation Back to project Send invite …" at bounding box center [265, 161] width 530 height 322
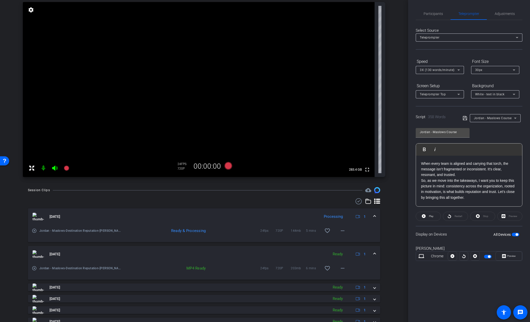
scroll to position [25, 0]
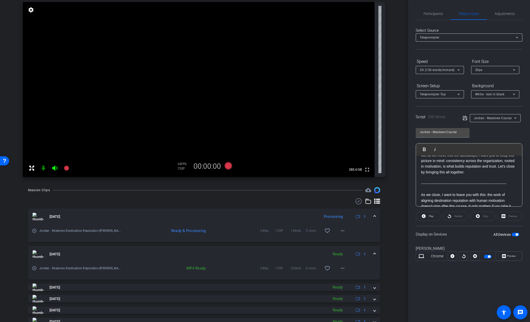
click at [500, 169] on p "So, as we move into the takeaways, I want you to keep this picture in mind: con…" at bounding box center [469, 163] width 96 height 23
click at [500, 174] on p "So, as we move into the takeaways, I want you to keep this picture in mind: con…" at bounding box center [469, 163] width 96 height 23
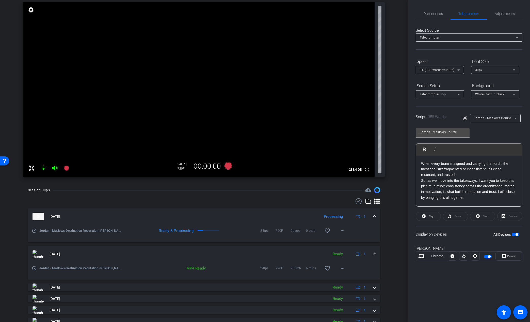
click at [499, 174] on p "When every team is aligned and carrying that torch, the message isn’t fragmente…" at bounding box center [469, 169] width 96 height 17
click at [429, 13] on span "Participants" at bounding box center [432, 14] width 19 height 4
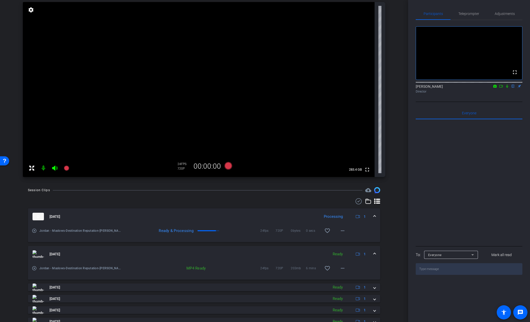
click at [507, 88] on icon at bounding box center [507, 86] width 2 height 3
click at [225, 167] on icon at bounding box center [228, 166] width 8 height 8
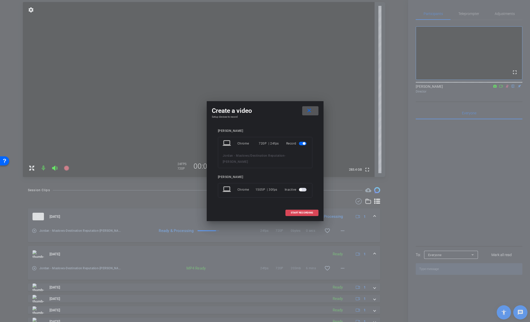
click at [308, 213] on span "START RECORDING" at bounding box center [302, 213] width 22 height 3
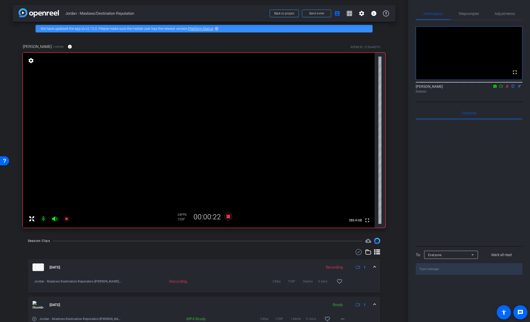
scroll to position [51, 0]
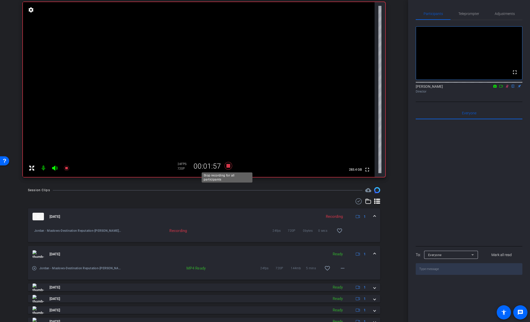
click at [226, 167] on icon at bounding box center [228, 166] width 8 height 8
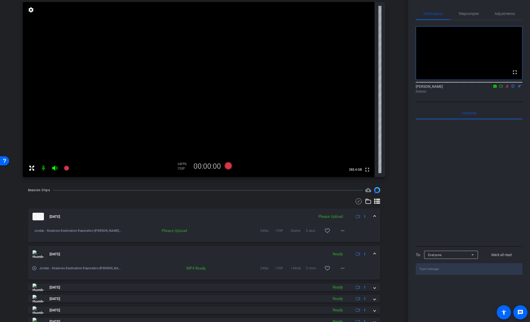
click at [506, 88] on icon at bounding box center [507, 86] width 4 height 4
click at [466, 13] on span "Teleprompter" at bounding box center [468, 14] width 21 height 4
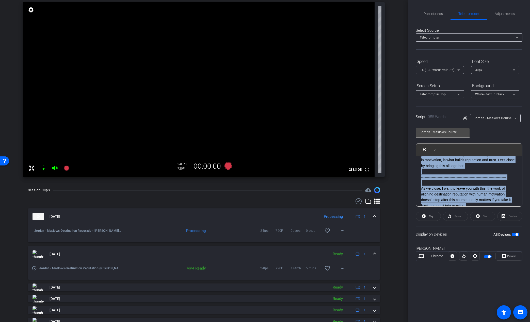
scroll to position [0, 0]
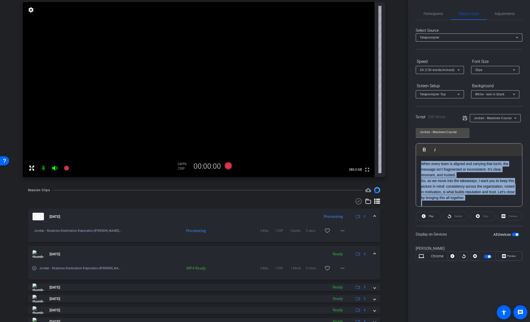
drag, startPoint x: 490, startPoint y: 179, endPoint x: 410, endPoint y: 150, distance: 84.8
click at [410, 150] on div "Participants Teleprompter Adjustments [PERSON_NAME] flip Director Everyone 0 Ma…" at bounding box center [469, 161] width 122 height 322
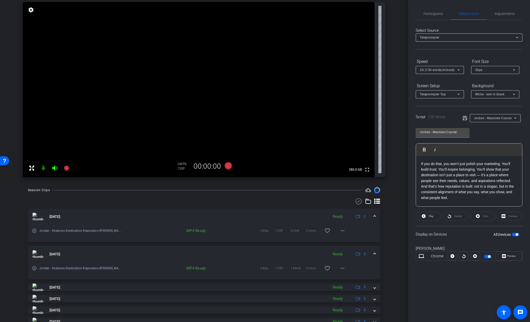
click at [419, 188] on div "If you do that, you won’t just polish your marketing. You’ll build trust. You’l…" at bounding box center [469, 223] width 106 height 135
click at [432, 13] on span "Participants" at bounding box center [432, 14] width 19 height 4
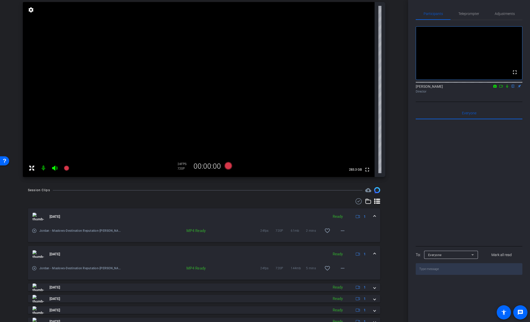
click at [506, 88] on icon at bounding box center [507, 86] width 4 height 4
click at [229, 165] on icon at bounding box center [228, 166] width 8 height 8
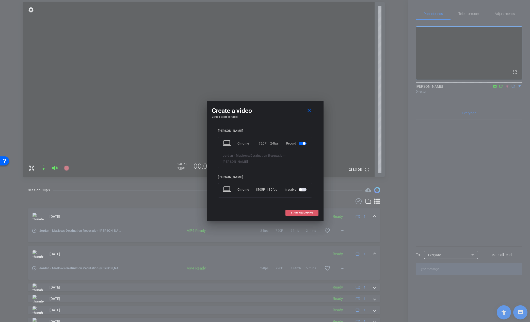
click at [311, 212] on span "START RECORDING" at bounding box center [302, 213] width 22 height 3
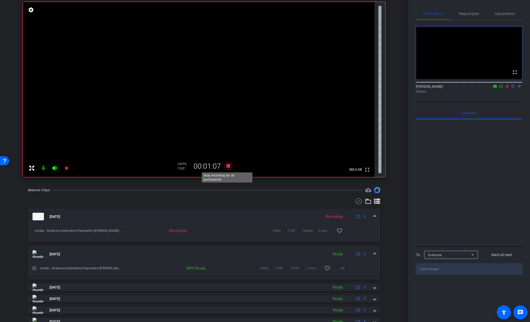
click at [228, 167] on icon at bounding box center [228, 166] width 8 height 8
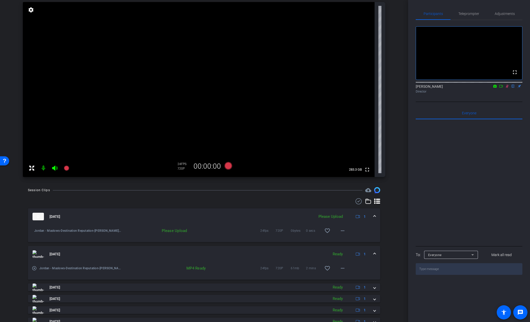
click at [505, 88] on icon at bounding box center [507, 86] width 4 height 4
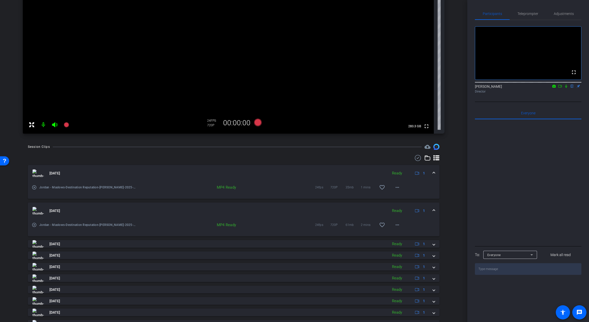
scroll to position [67, 0]
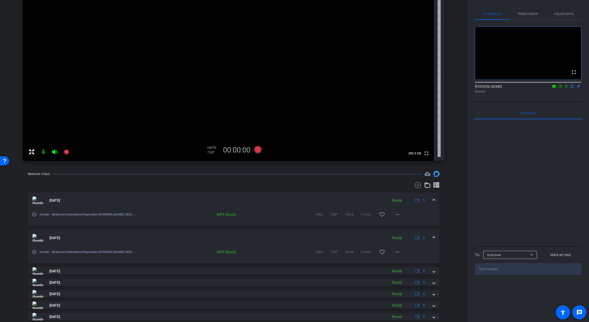
click at [448, 207] on div "Session Clips cloud_upload [DATE] Ready 1 play_circle_outline Jordan - Maslows-…" at bounding box center [234, 272] width 442 height 202
click at [459, 91] on div "arrow_back Jordan - Maslows/Destination Reputation Back to project Send invite …" at bounding box center [234, 94] width 468 height 322
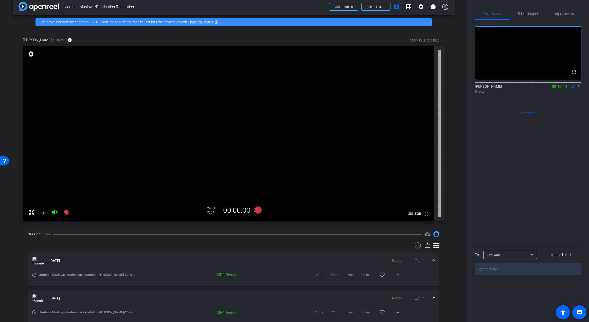
scroll to position [0, 0]
